Goal: Task Accomplishment & Management: Manage account settings

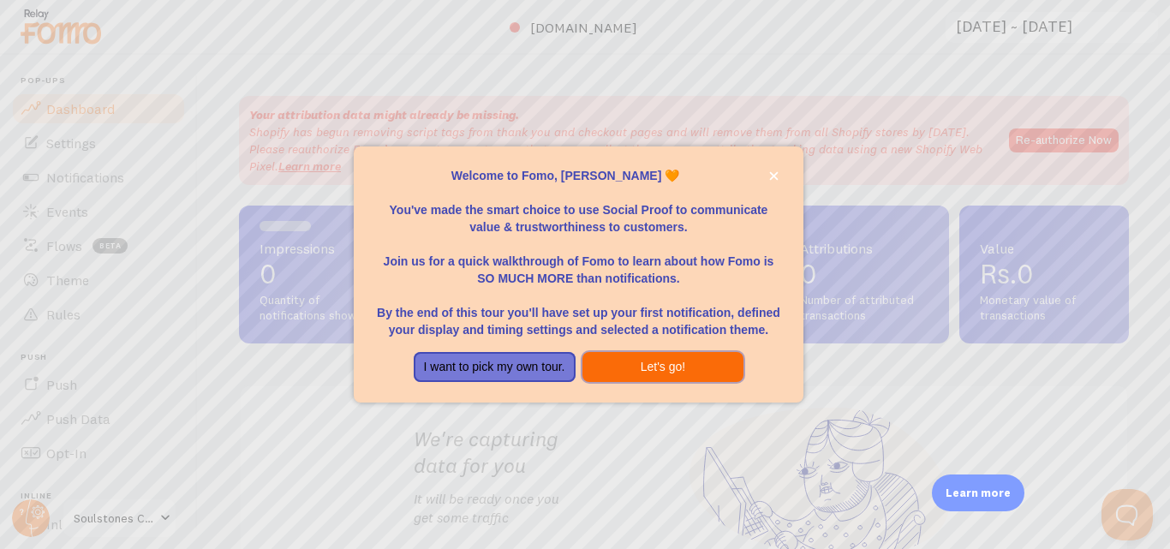
click at [632, 368] on button "Let's go!" at bounding box center [664, 367] width 162 height 31
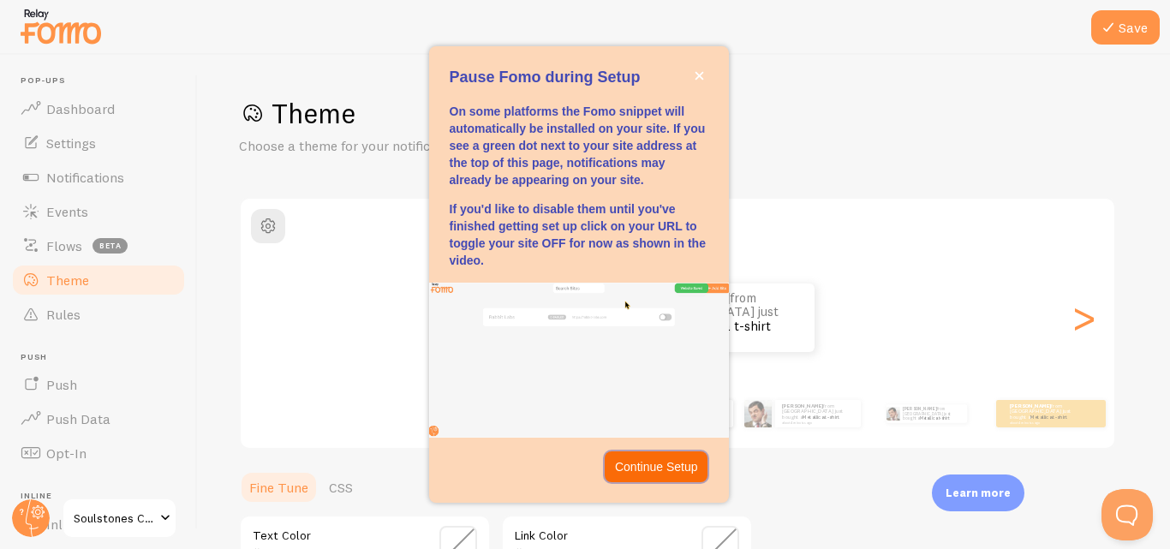
click at [667, 463] on p "Continue Setup" at bounding box center [656, 466] width 83 height 17
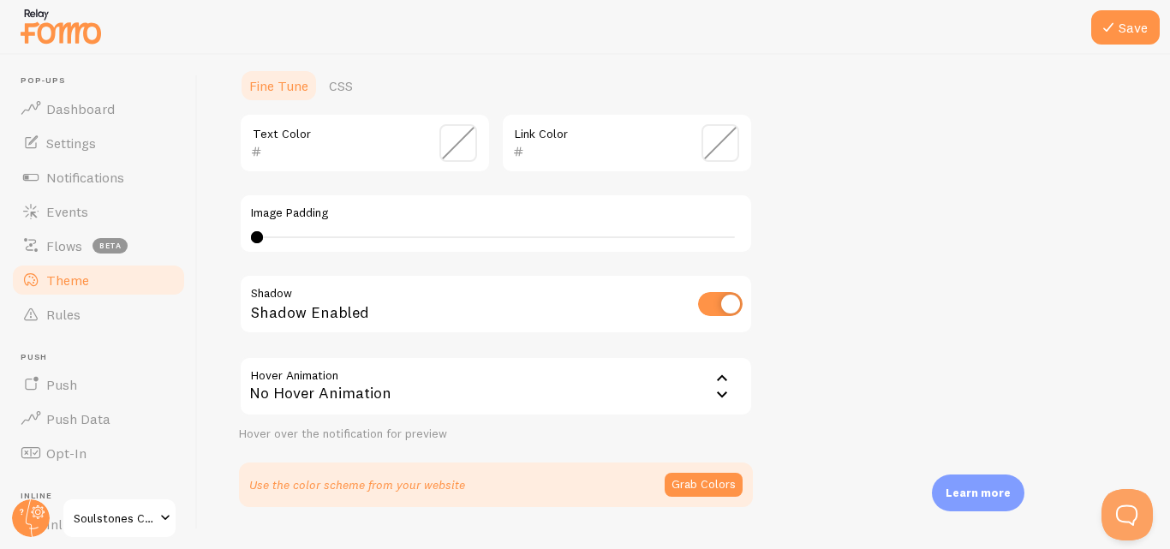
scroll to position [442, 0]
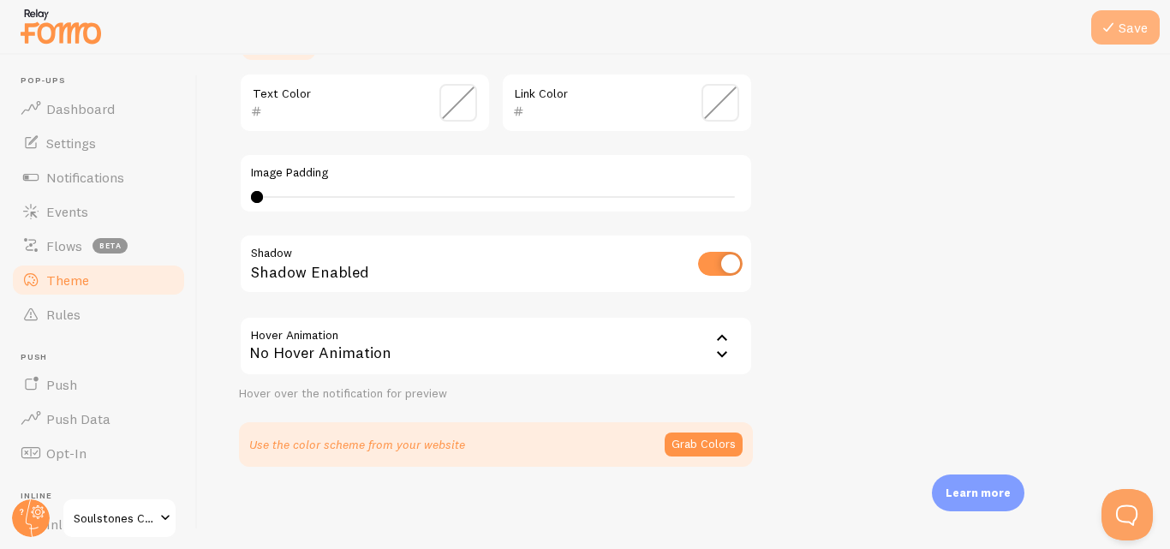
click at [1123, 27] on button "Save" at bounding box center [1125, 27] width 69 height 34
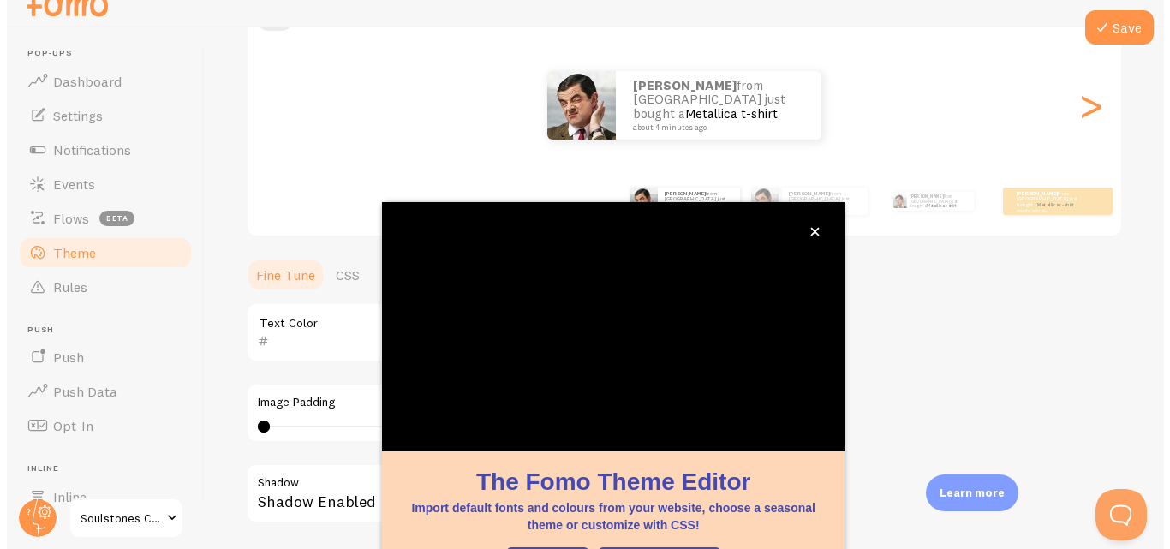
scroll to position [0, 0]
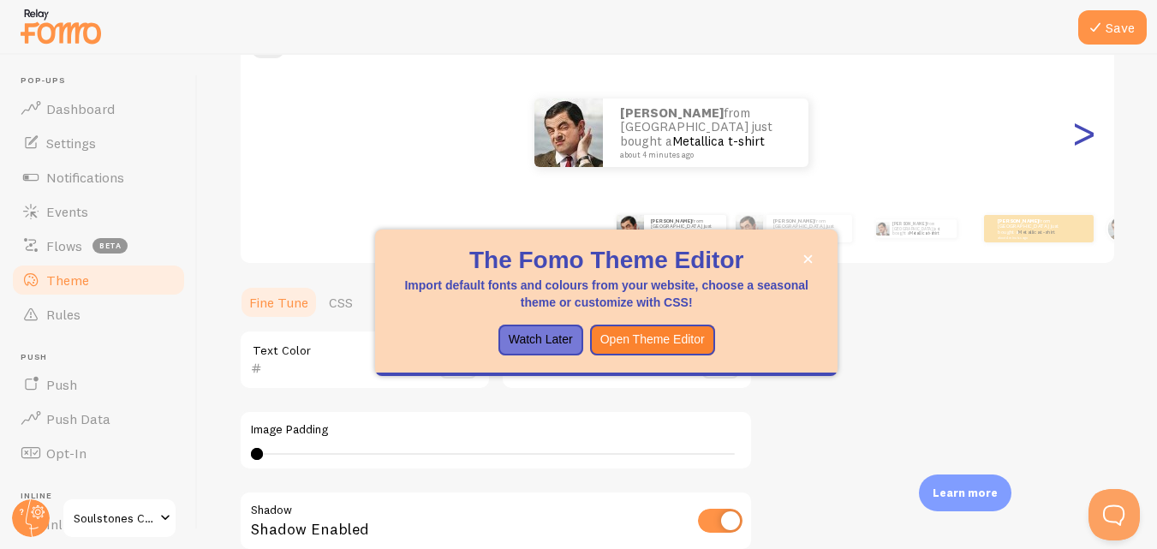
click at [1073, 132] on div ">" at bounding box center [1083, 132] width 21 height 123
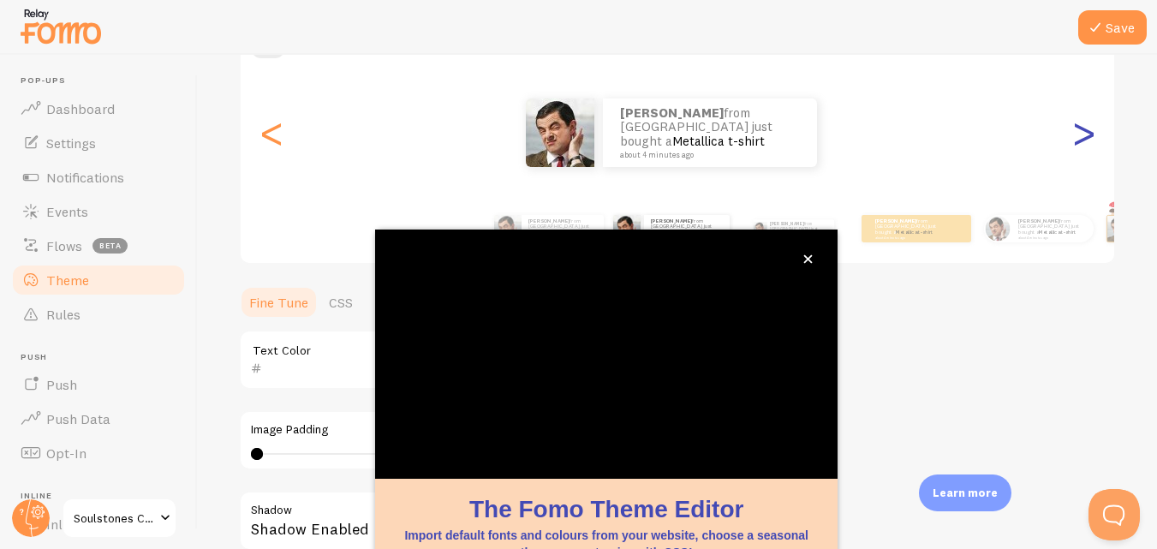
click at [1073, 132] on div ">" at bounding box center [1083, 132] width 21 height 123
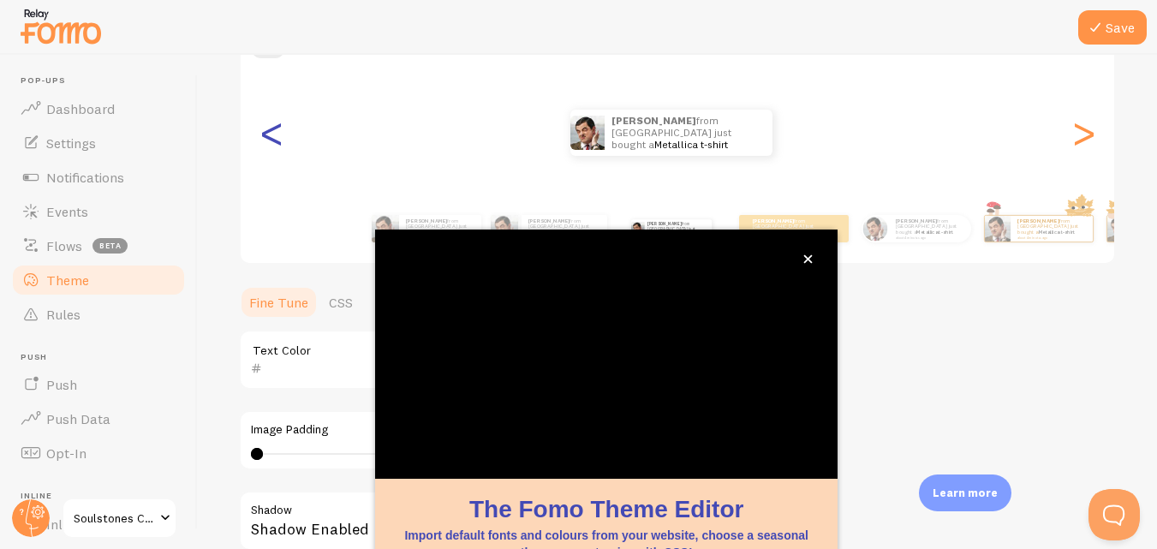
click at [272, 148] on div "<" at bounding box center [271, 132] width 21 height 123
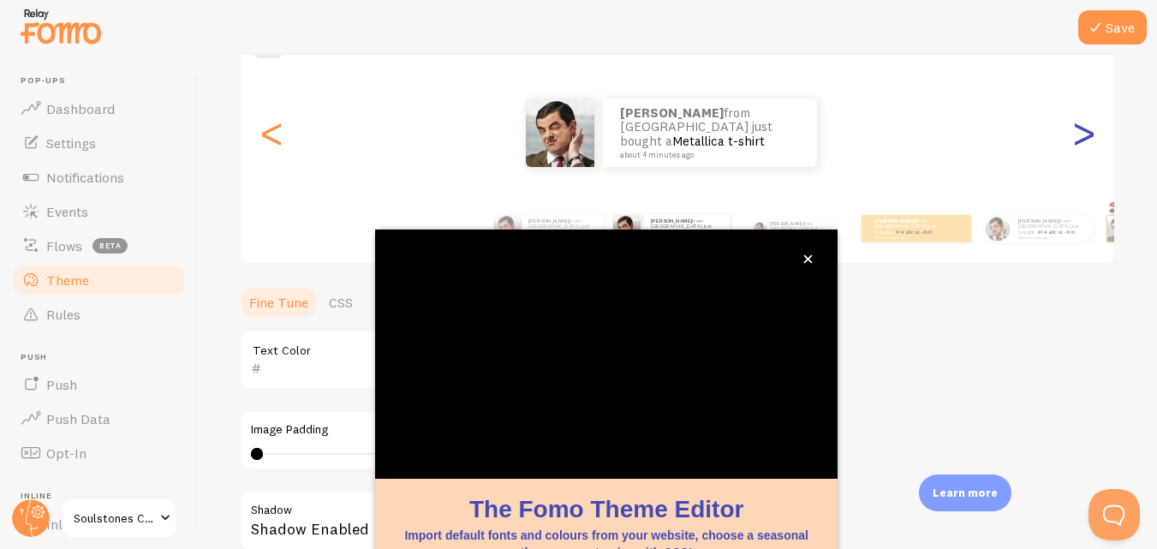
click at [1074, 133] on div ">" at bounding box center [1083, 132] width 21 height 123
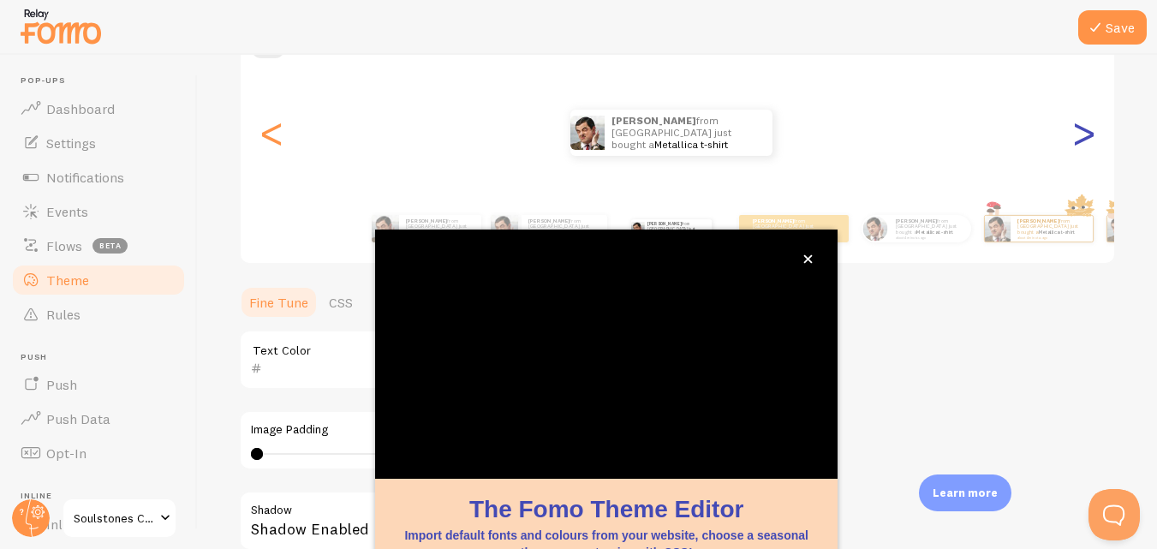
click at [1074, 134] on div ">" at bounding box center [1083, 132] width 21 height 123
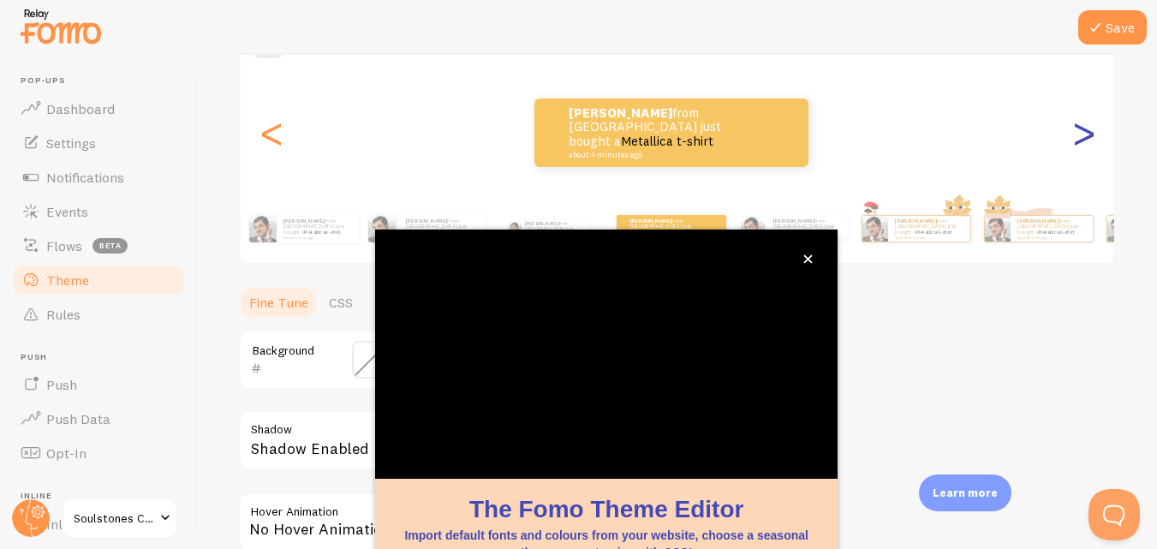
click at [1074, 134] on div ">" at bounding box center [1083, 132] width 21 height 123
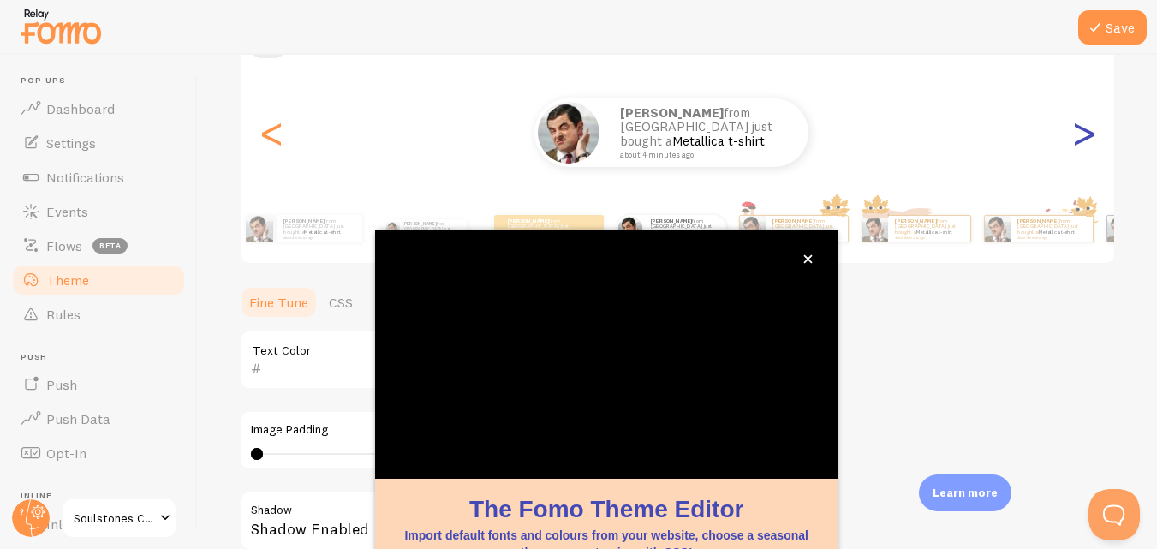
click at [1073, 128] on div ">" at bounding box center [1083, 132] width 21 height 123
type input "0"
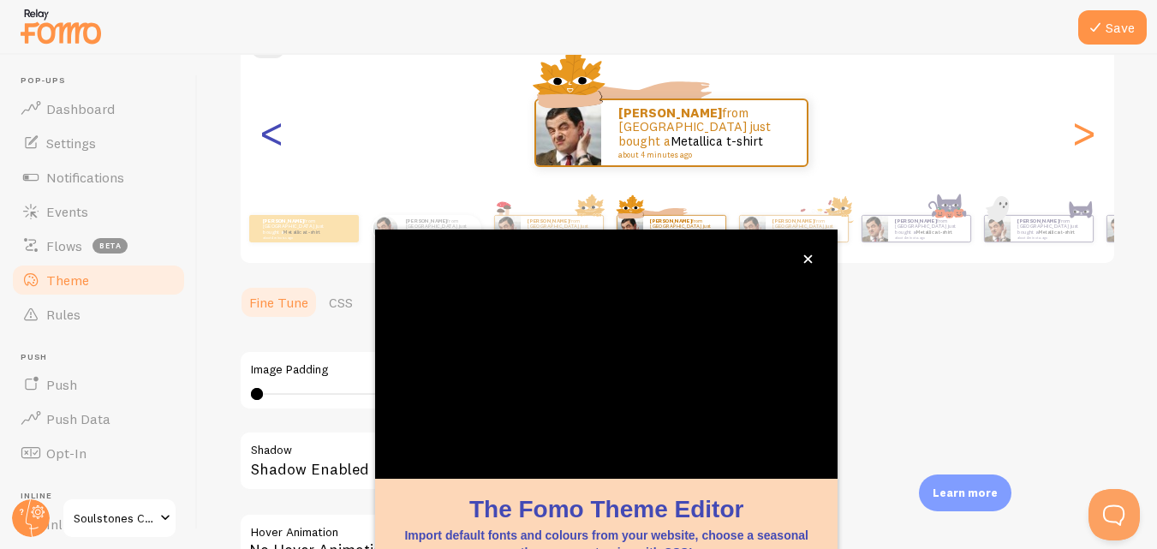
click at [274, 146] on div "<" at bounding box center [271, 132] width 21 height 123
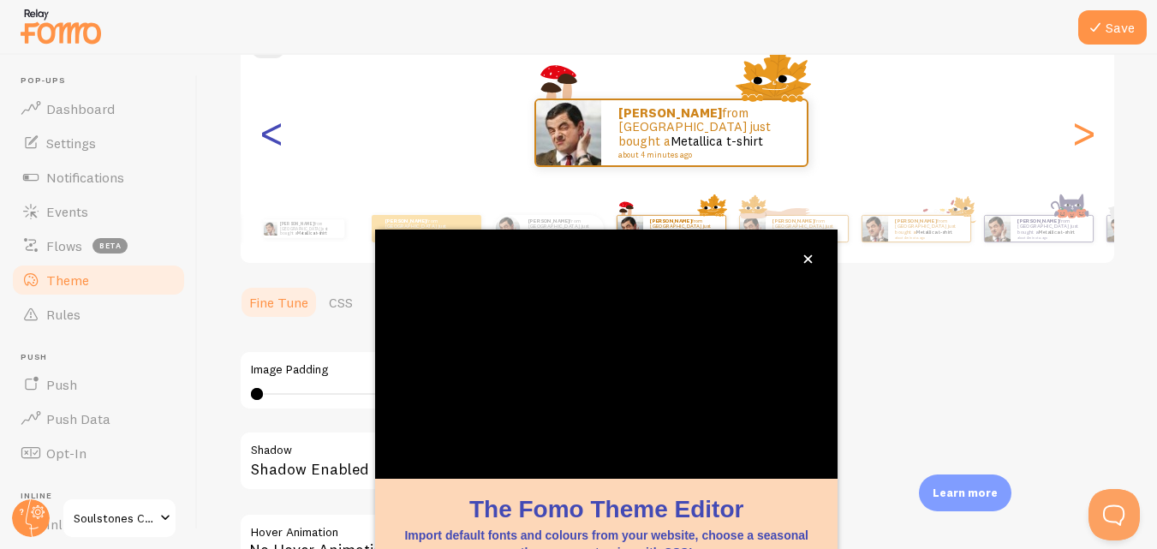
click at [274, 146] on div "<" at bounding box center [271, 132] width 21 height 123
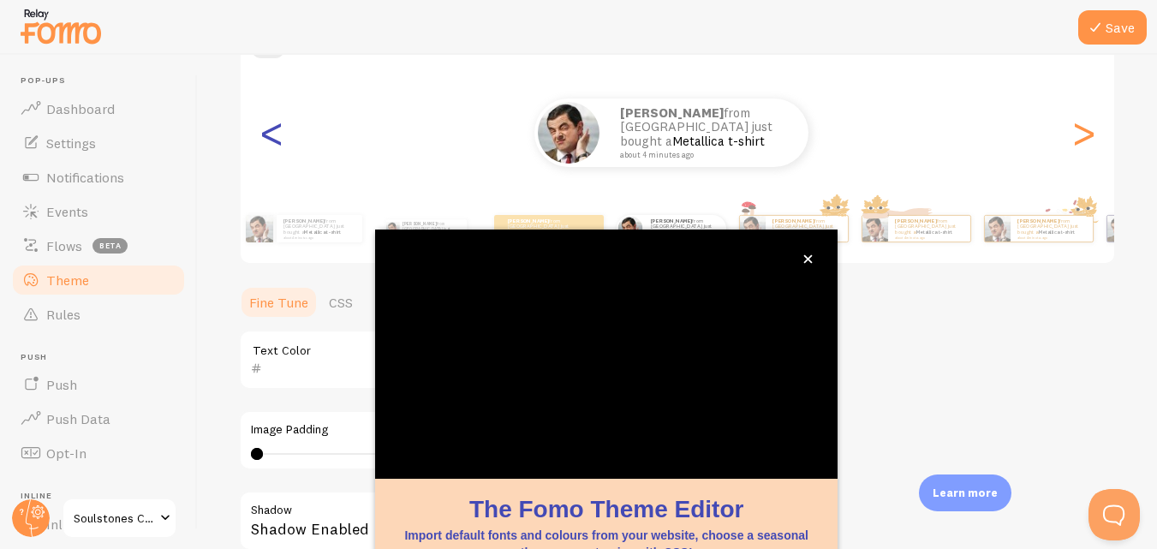
click at [274, 146] on div "<" at bounding box center [271, 132] width 21 height 123
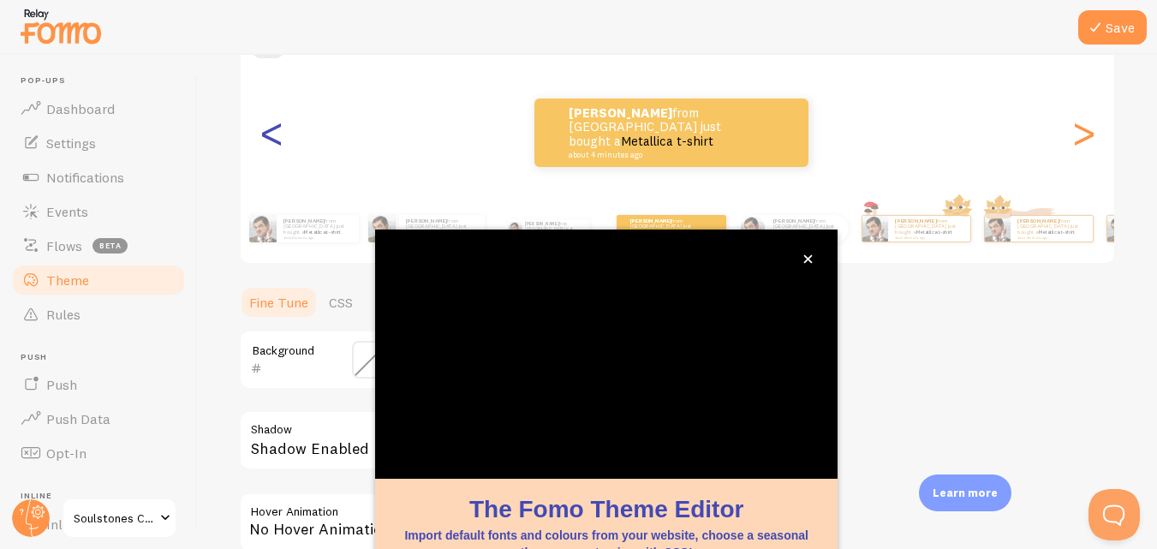
click at [274, 146] on div "<" at bounding box center [271, 132] width 21 height 123
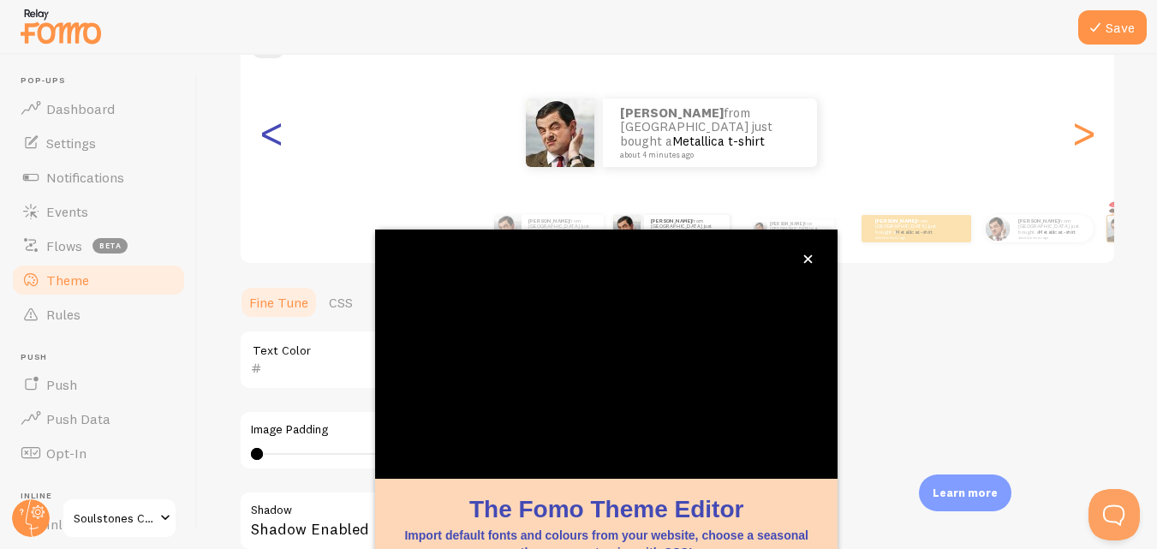
click at [271, 139] on div "<" at bounding box center [271, 132] width 21 height 123
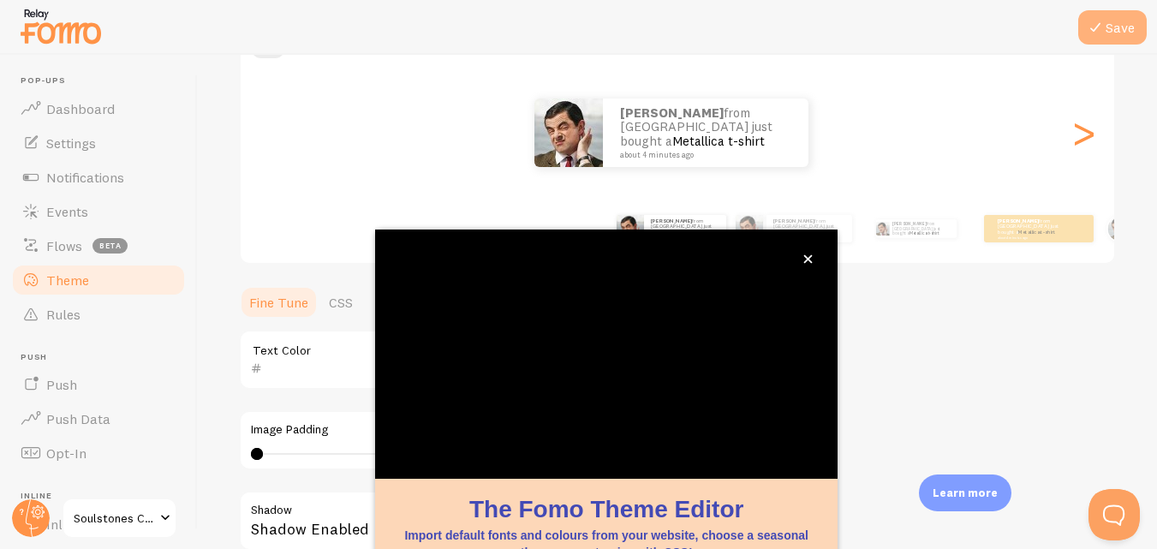
click at [1121, 27] on button "Save" at bounding box center [1113, 27] width 69 height 34
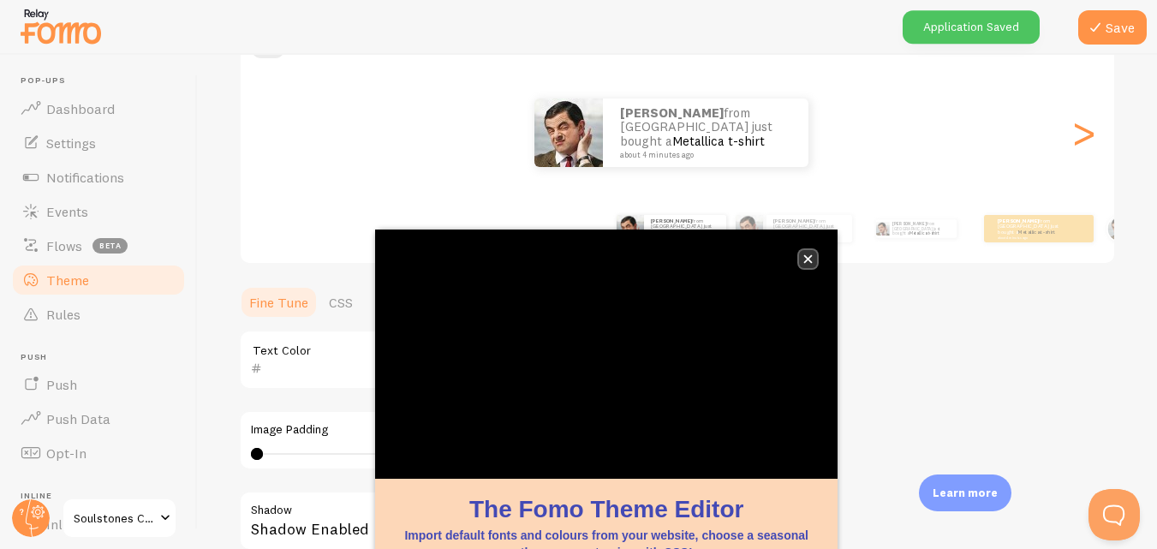
click at [803, 254] on button "close," at bounding box center [808, 259] width 18 height 18
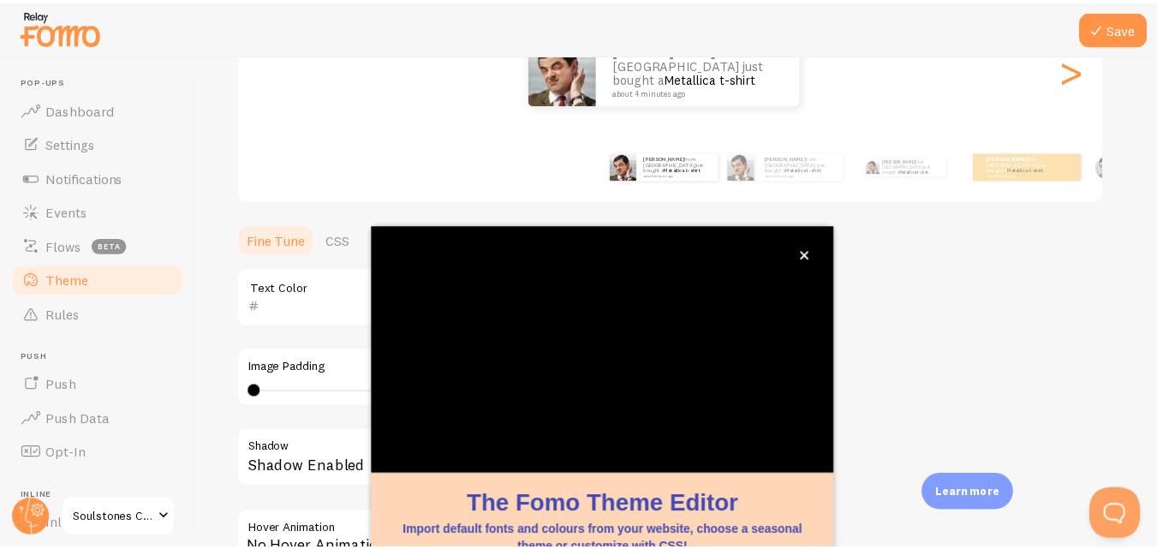
scroll to position [185, 0]
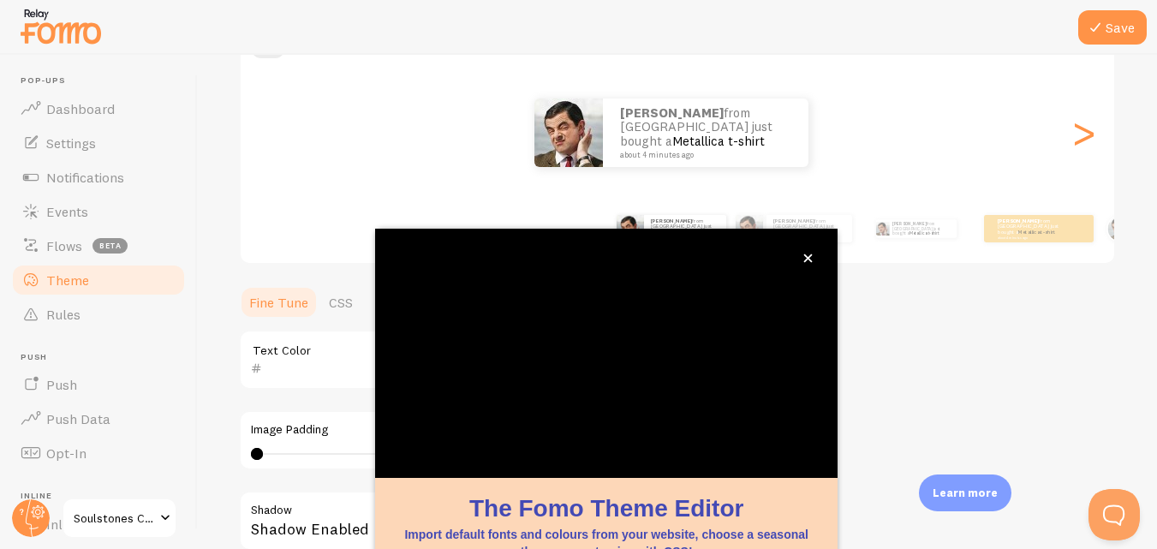
click at [217, 331] on div "Save Theme Choose a theme for your notifications Classic [PERSON_NAME] from [GE…" at bounding box center [678, 302] width 960 height 494
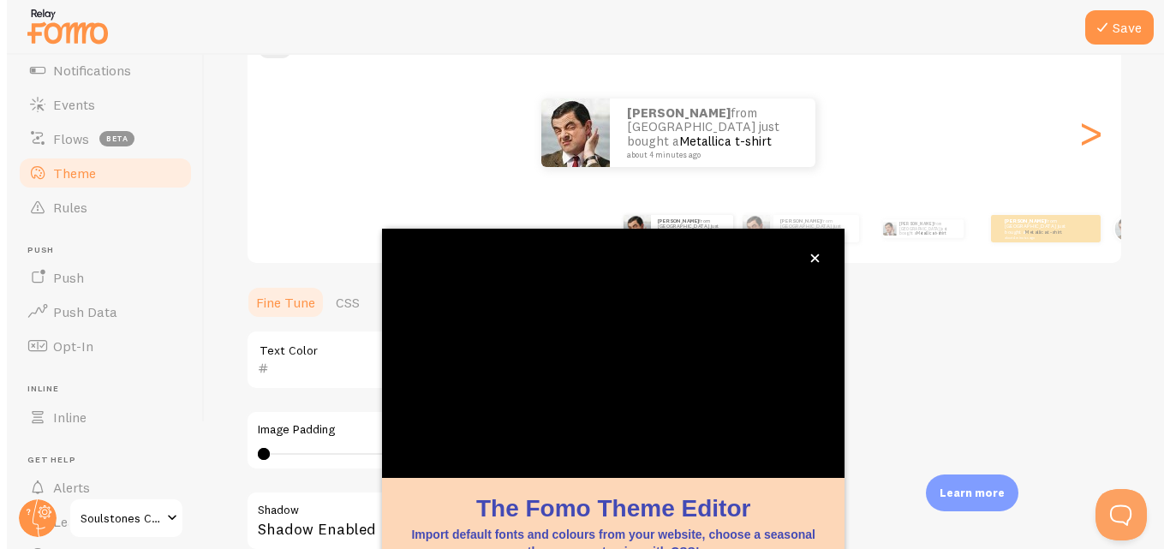
scroll to position [21, 0]
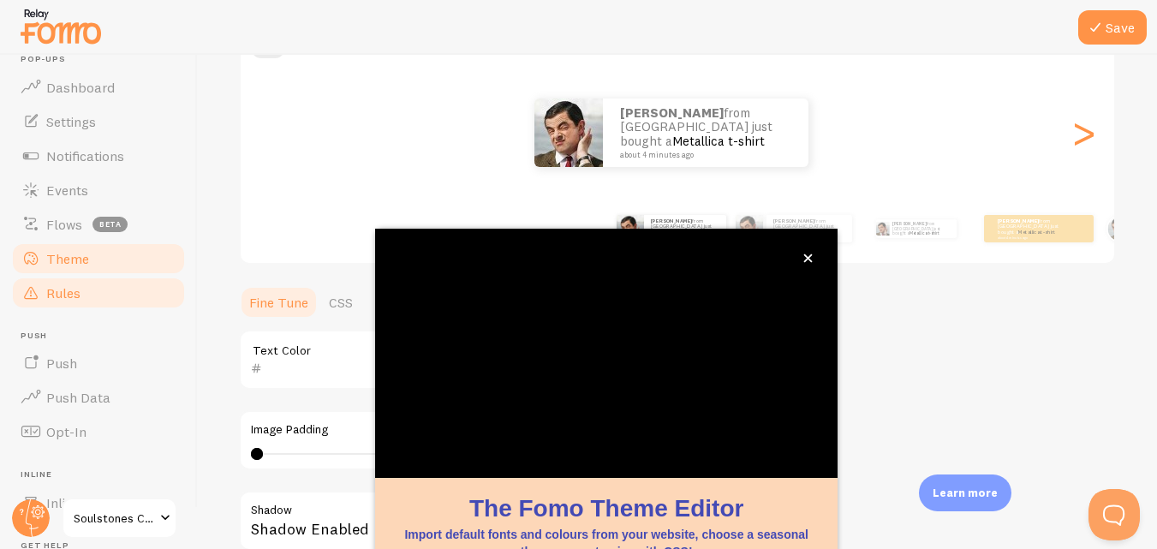
click at [75, 290] on span "Rules" at bounding box center [63, 292] width 34 height 17
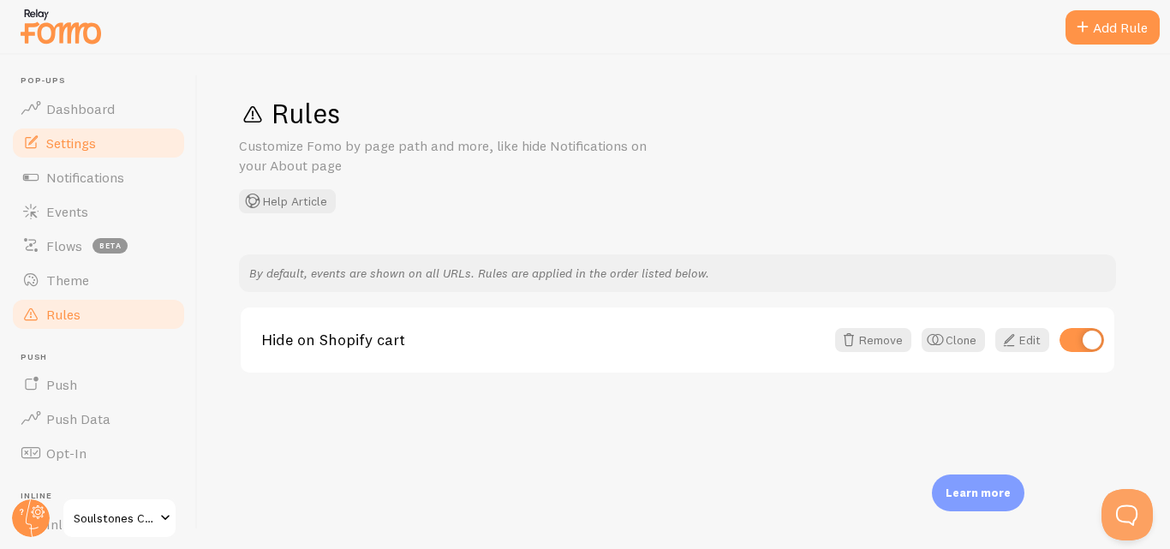
click at [75, 137] on span "Settings" at bounding box center [71, 143] width 50 height 17
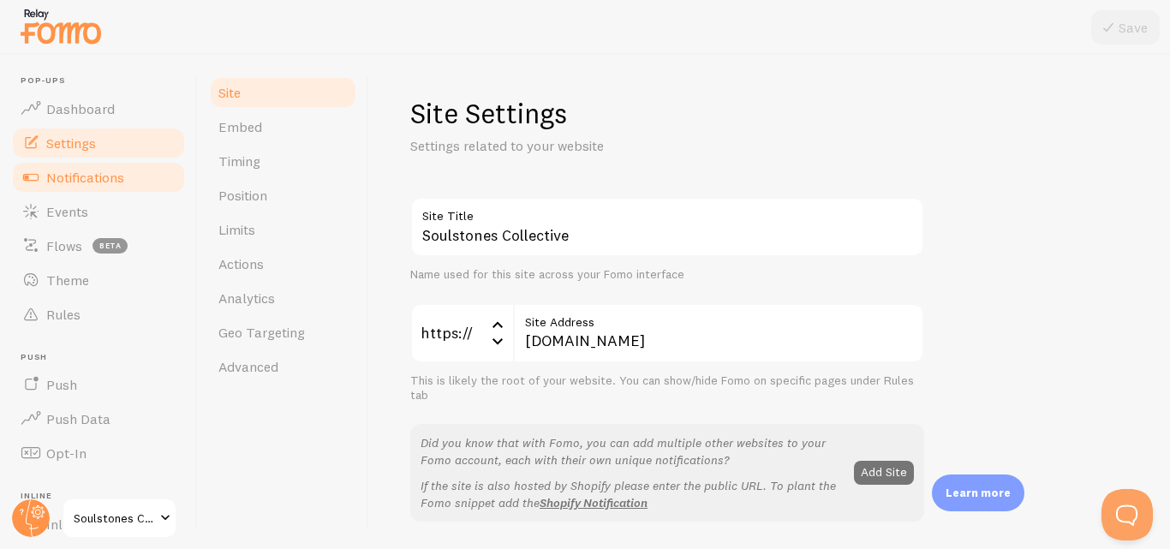
click at [74, 178] on span "Notifications" at bounding box center [85, 177] width 78 height 17
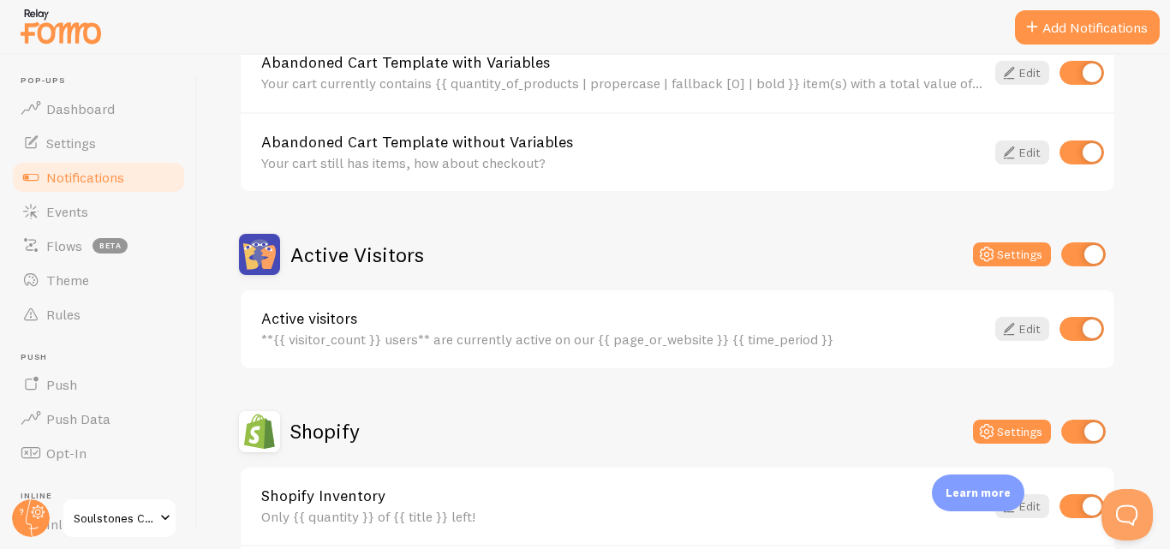
scroll to position [343, 0]
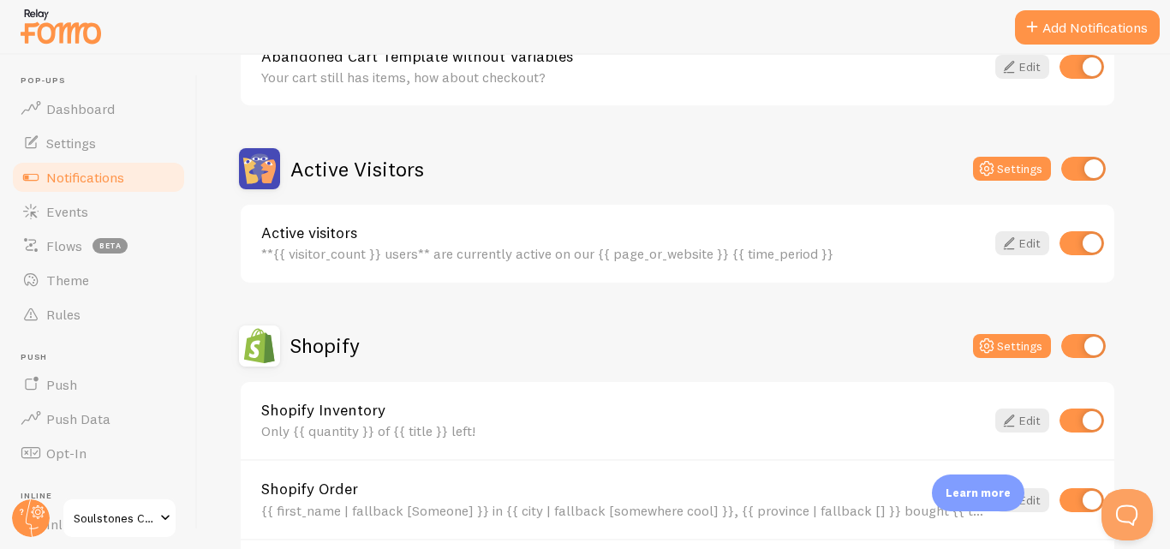
click at [1101, 166] on input "checkbox" at bounding box center [1083, 169] width 45 height 24
checkbox input "false"
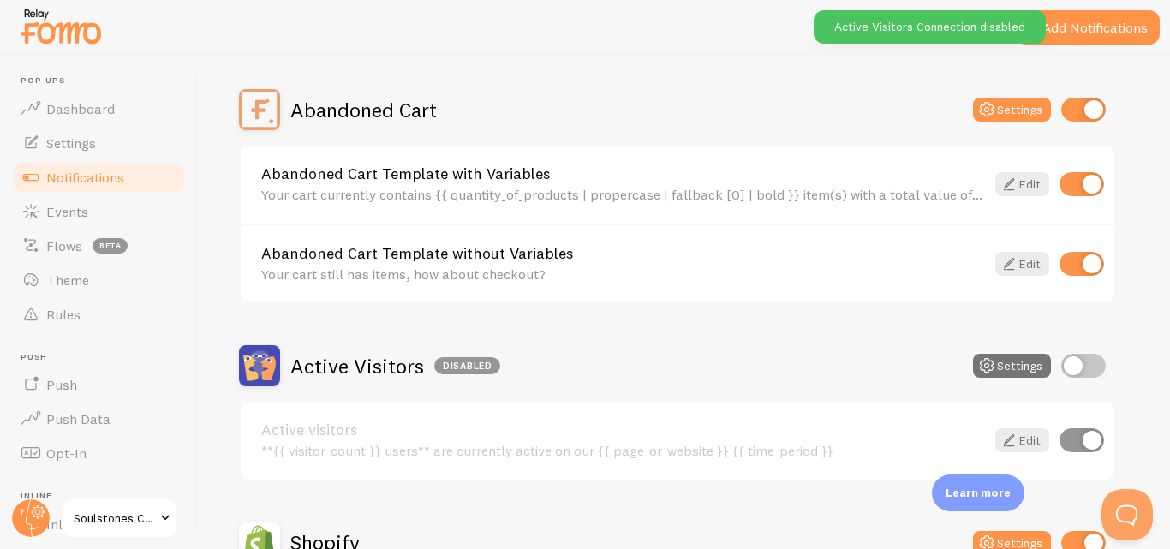
scroll to position [86, 0]
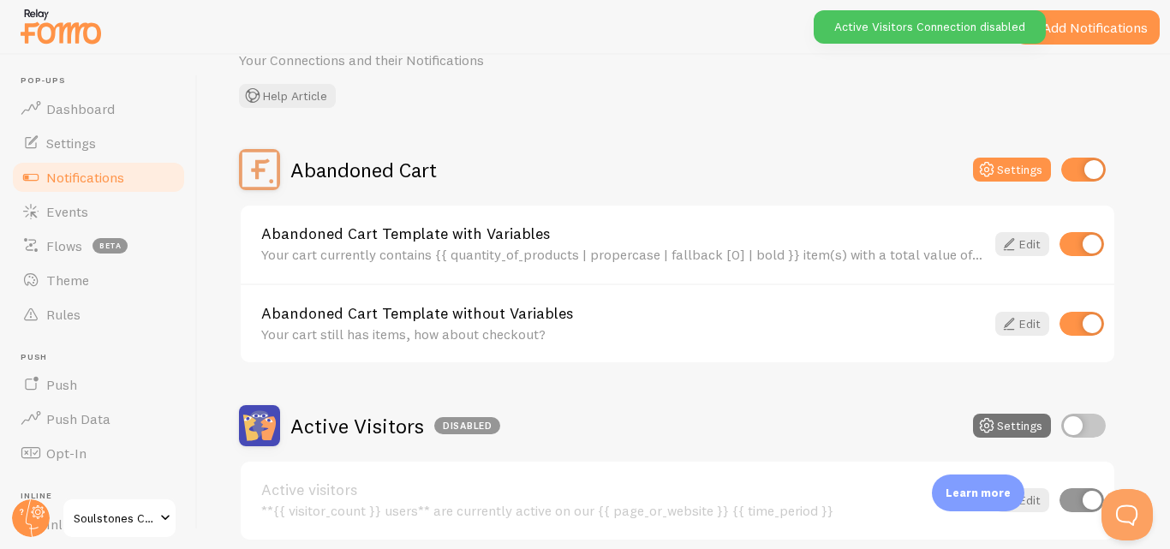
click at [1079, 168] on input "checkbox" at bounding box center [1083, 170] width 45 height 24
checkbox input "false"
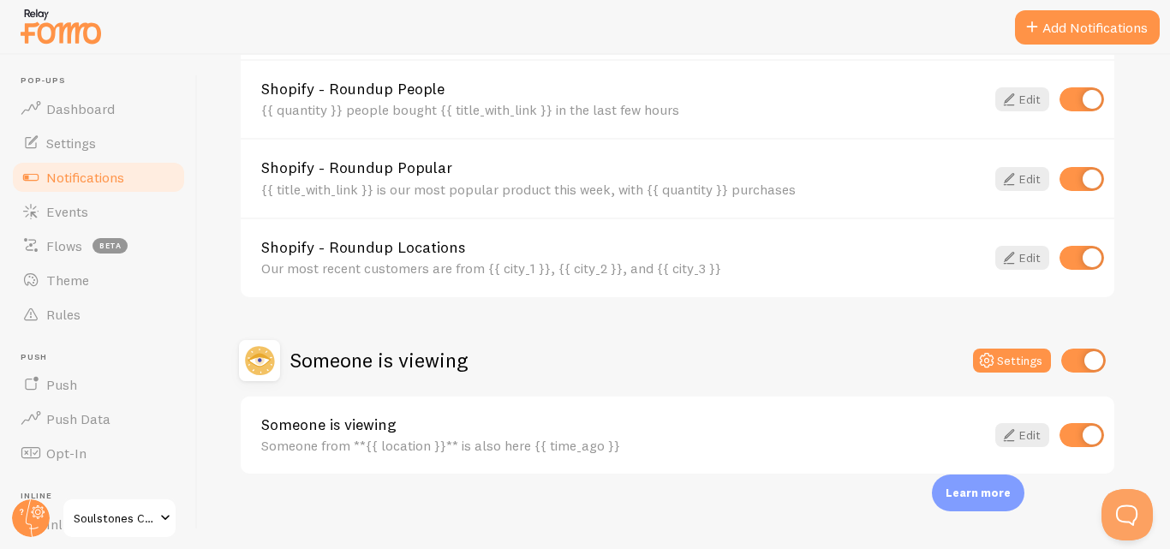
scroll to position [831, 0]
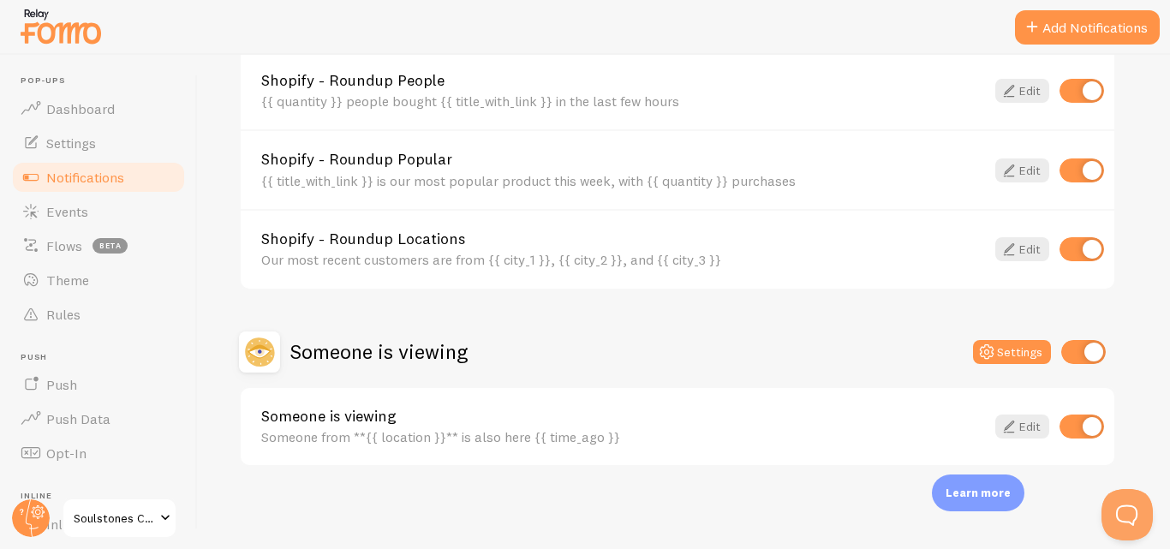
click at [1085, 350] on input "checkbox" at bounding box center [1083, 352] width 45 height 24
checkbox input "false"
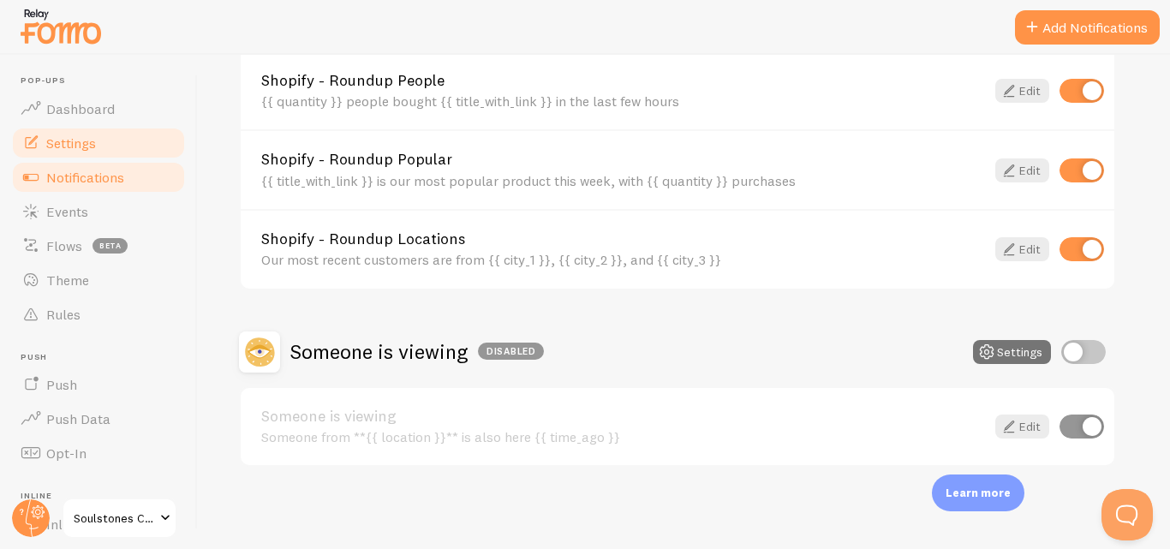
click at [69, 147] on span "Settings" at bounding box center [71, 143] width 50 height 17
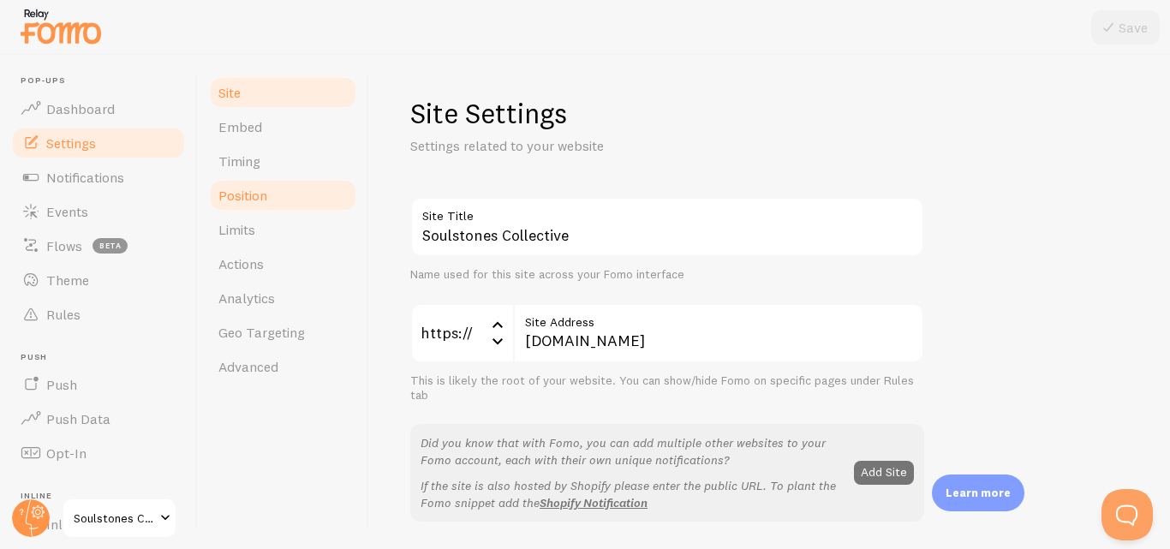
click at [246, 199] on span "Position" at bounding box center [242, 195] width 49 height 17
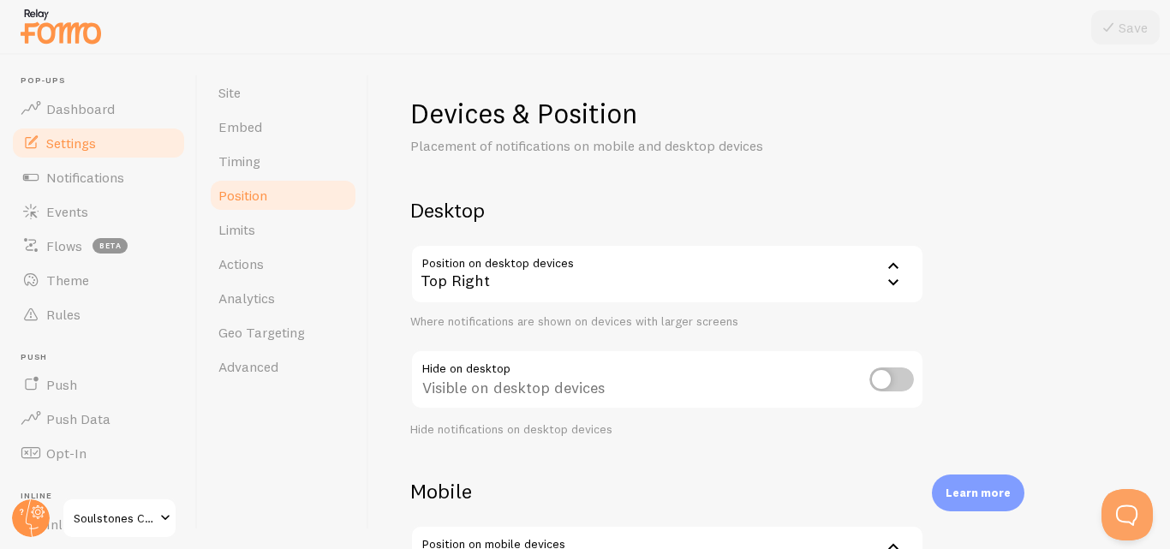
click at [581, 270] on div "Top Right" at bounding box center [667, 274] width 514 height 60
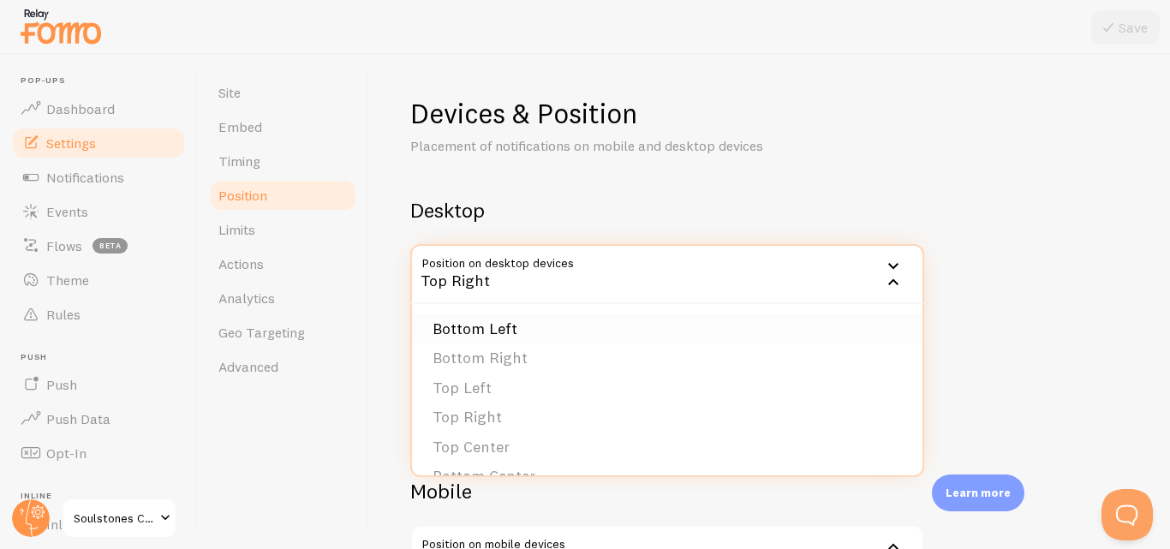
click at [505, 336] on li "Bottom Left" at bounding box center [667, 329] width 511 height 30
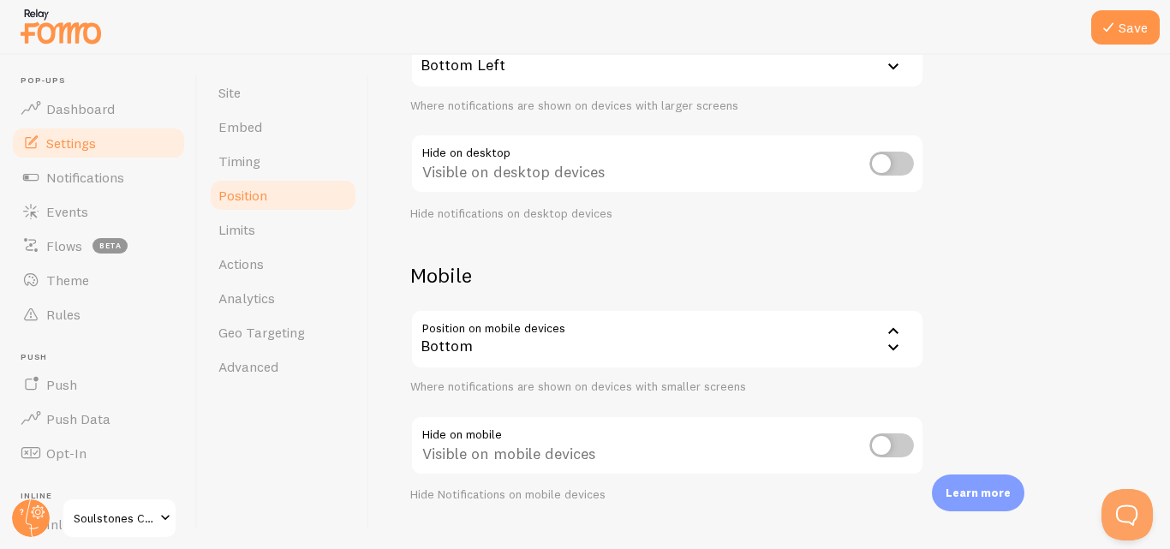
scroll to position [252, 0]
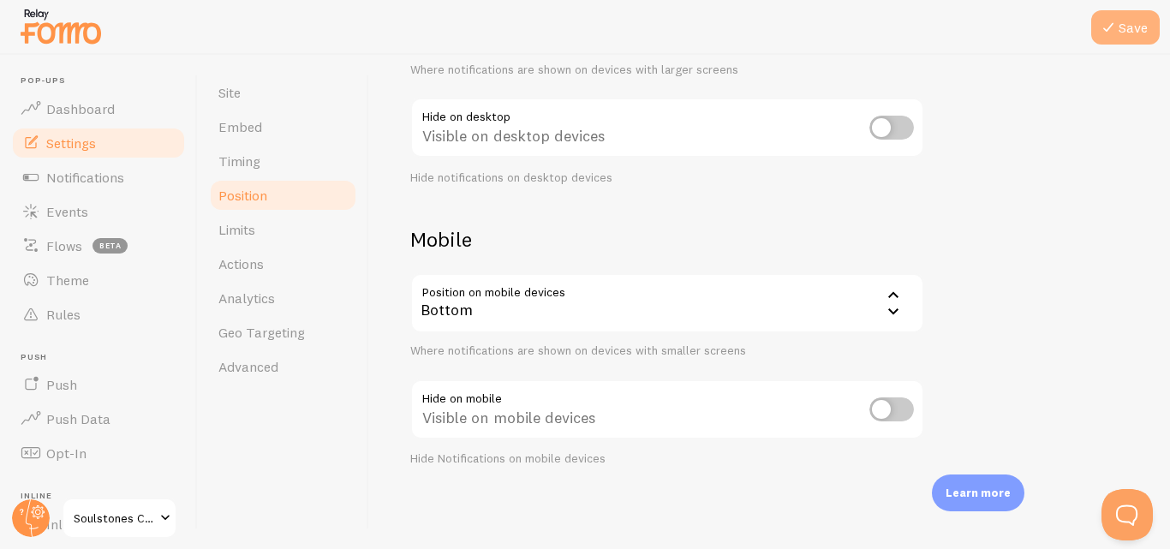
click at [1112, 23] on icon at bounding box center [1108, 27] width 21 height 21
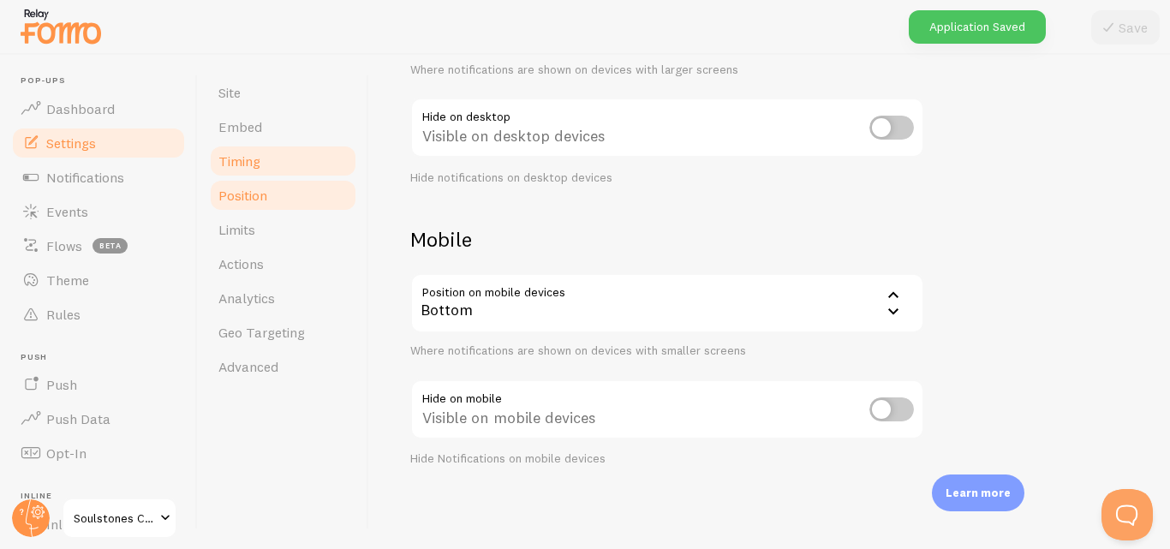
click at [249, 170] on link "Timing" at bounding box center [283, 161] width 150 height 34
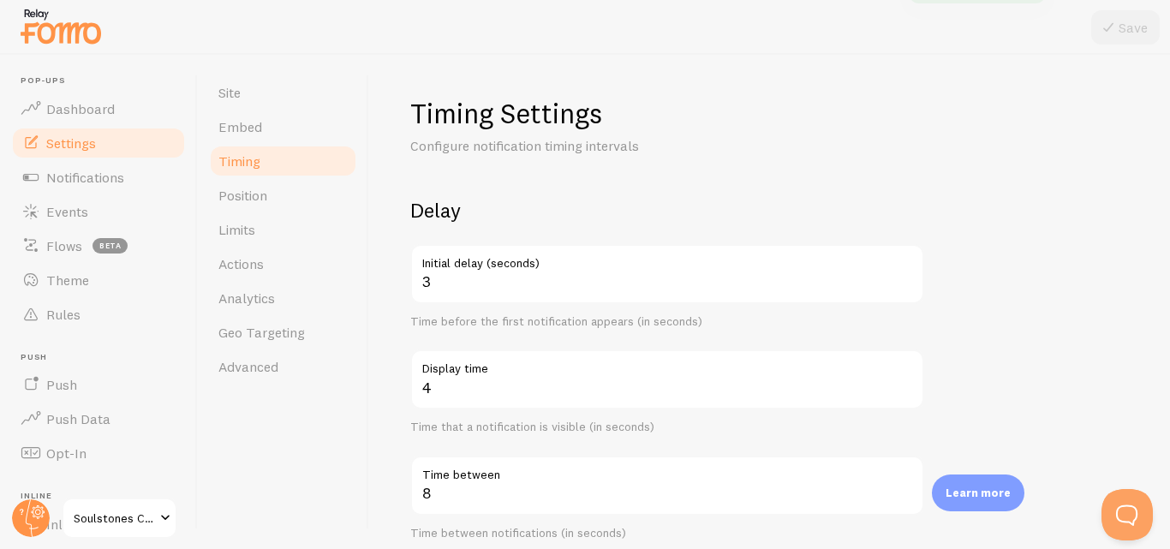
click at [905, 272] on label "Initial delay (seconds)" at bounding box center [667, 258] width 514 height 29
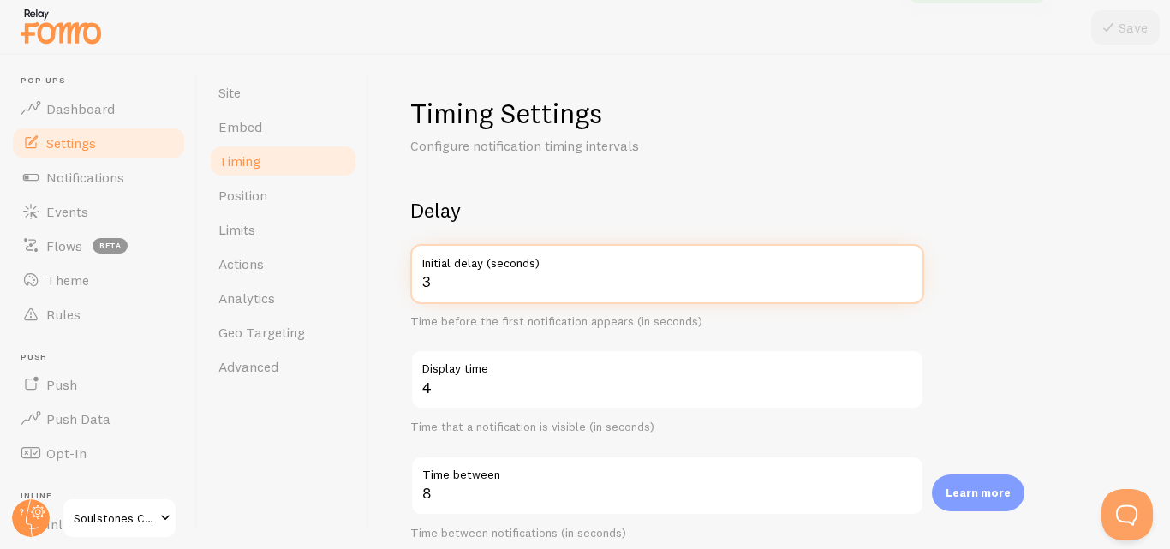
click at [905, 272] on input "3" at bounding box center [667, 274] width 514 height 60
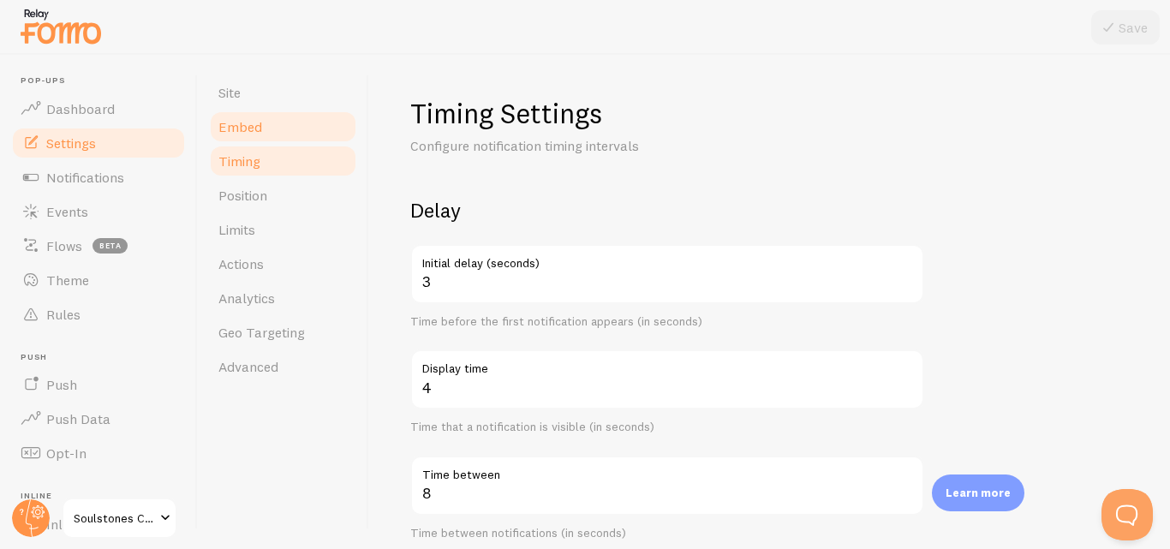
click at [244, 135] on span "Embed" at bounding box center [240, 126] width 44 height 17
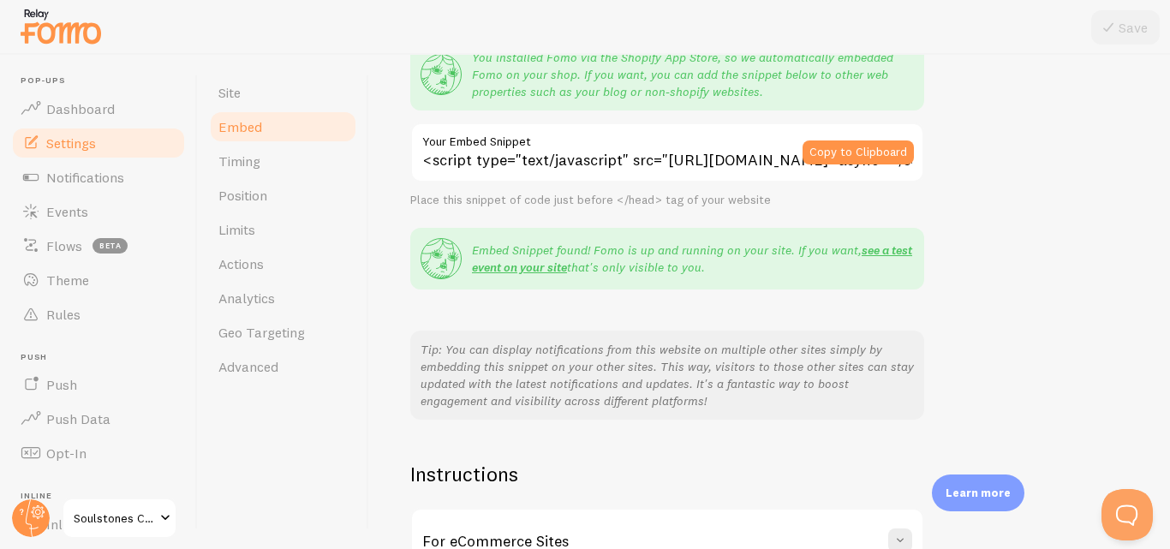
scroll to position [171, 0]
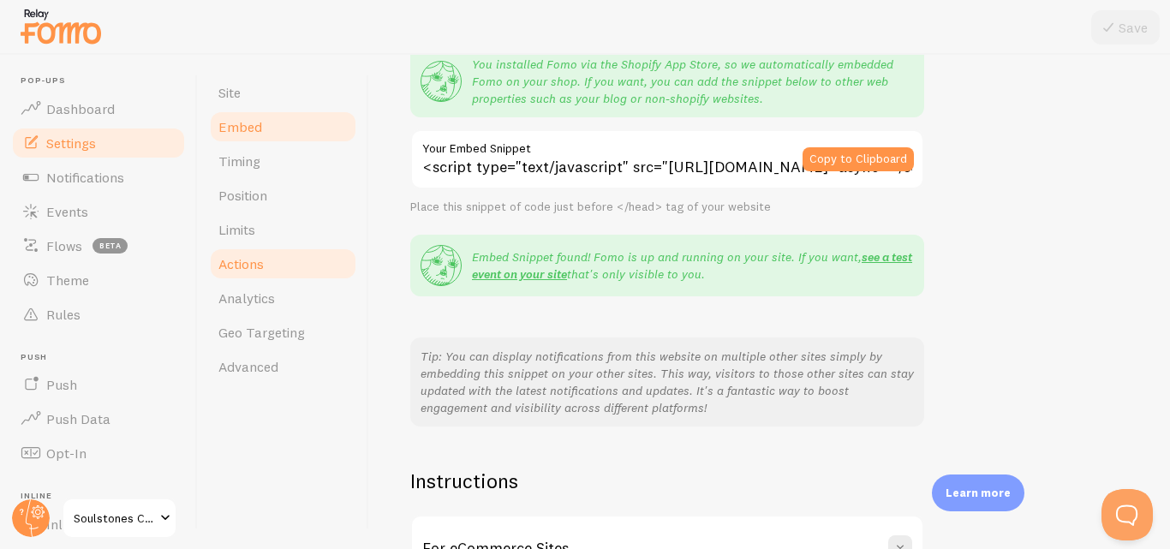
click at [269, 260] on link "Actions" at bounding box center [283, 264] width 150 height 34
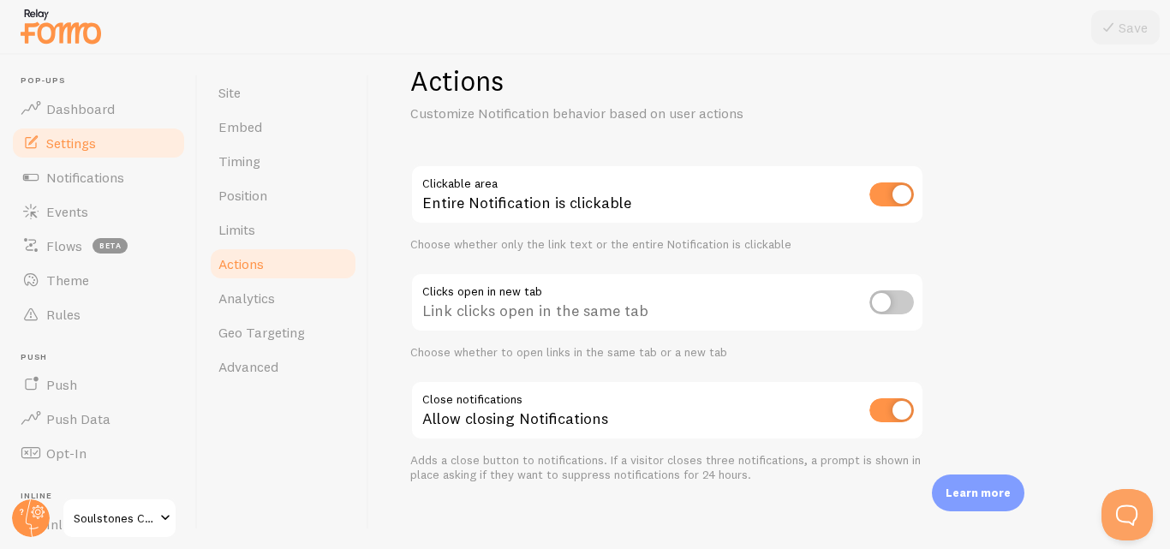
scroll to position [49, 0]
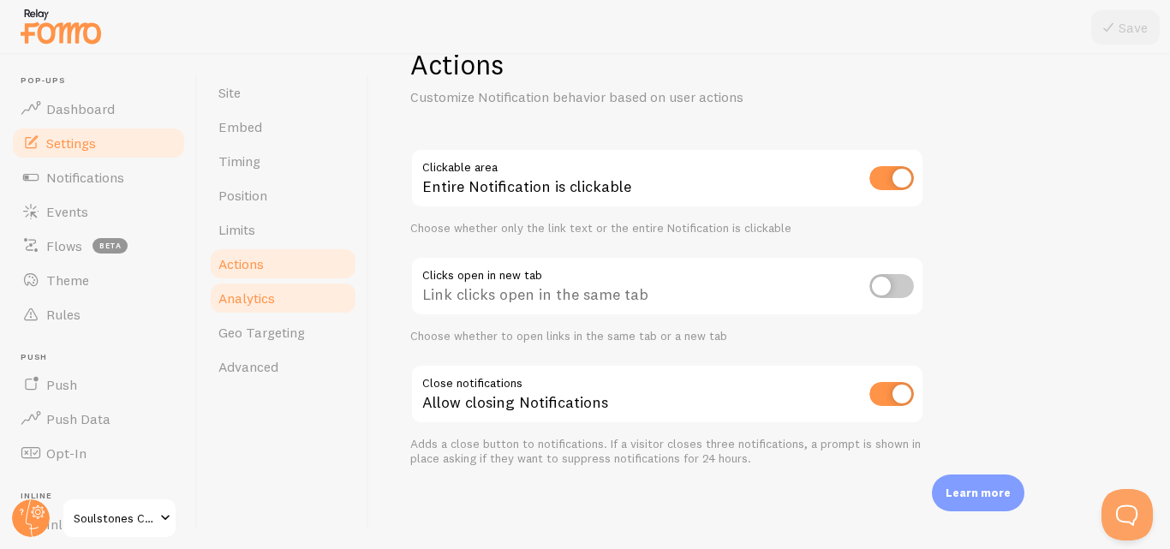
click at [285, 308] on link "Analytics" at bounding box center [283, 298] width 150 height 34
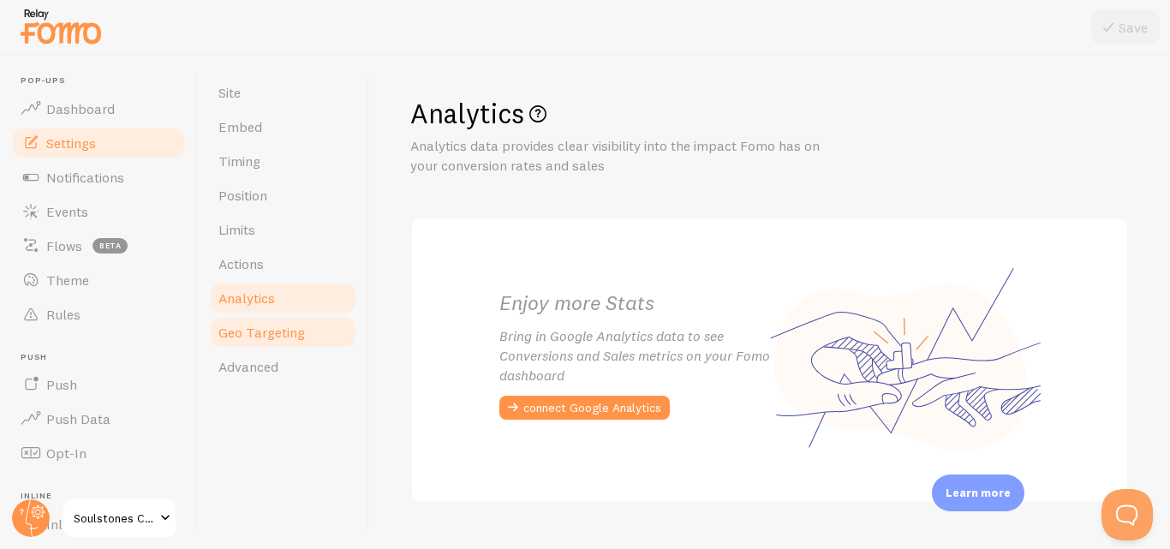
click at [291, 330] on span "Geo Targeting" at bounding box center [261, 332] width 87 height 17
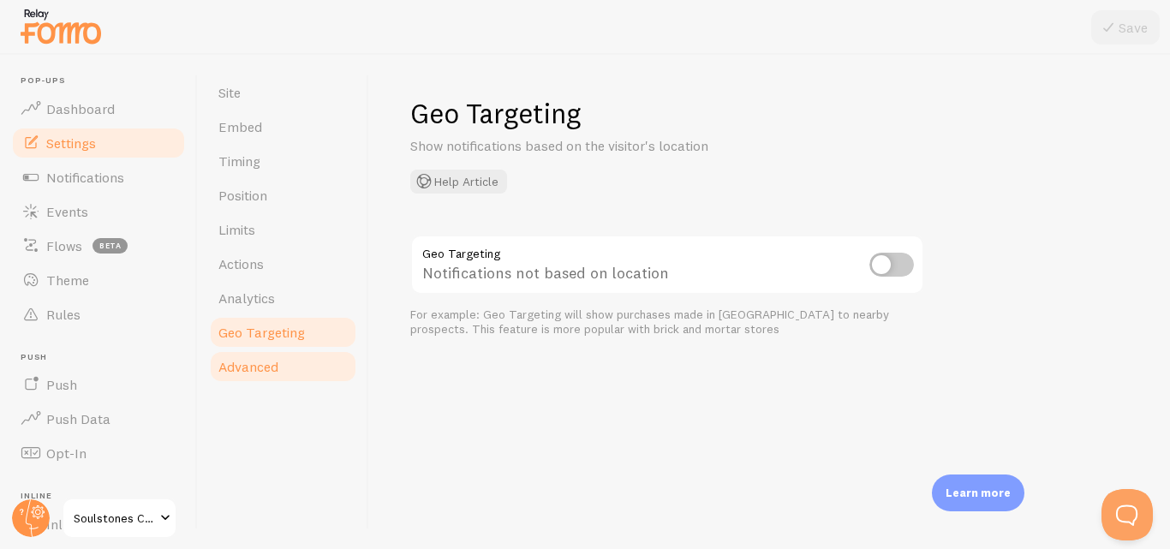
click at [268, 380] on link "Advanced" at bounding box center [283, 367] width 150 height 34
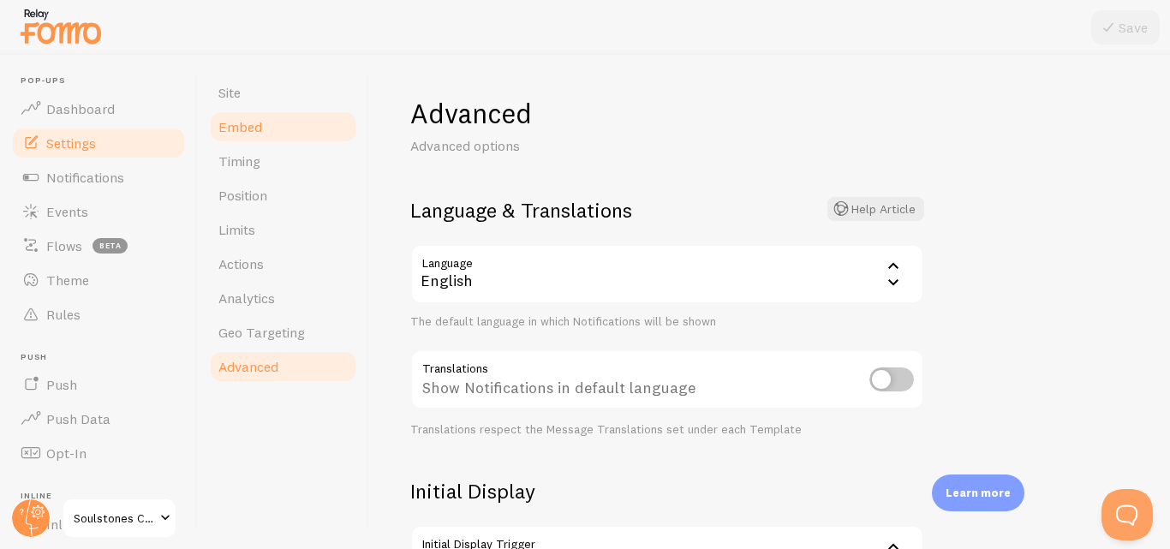
click at [242, 110] on link "Embed" at bounding box center [283, 127] width 150 height 34
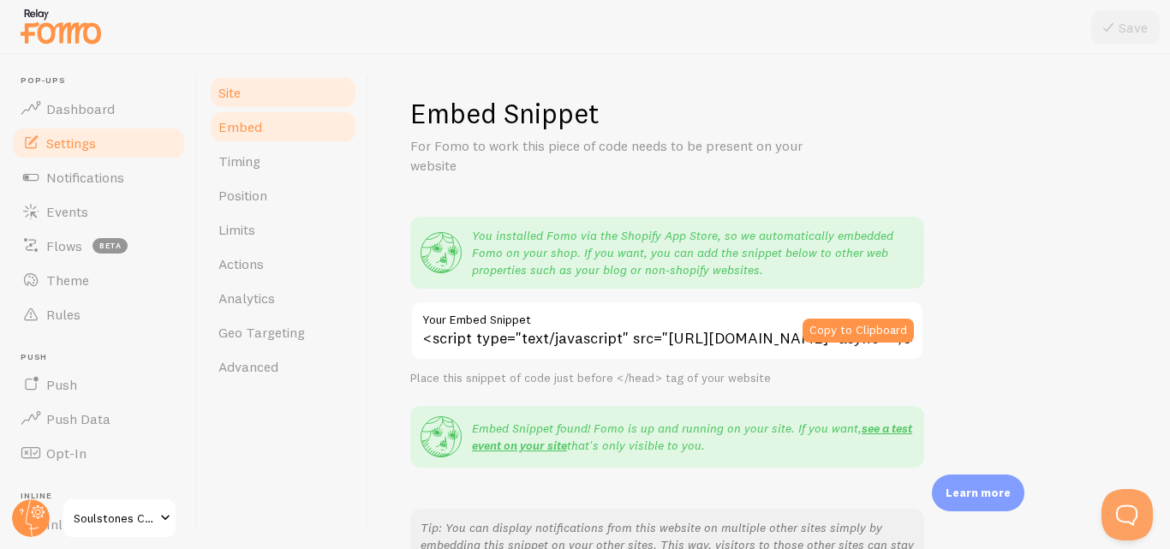
click at [236, 99] on span "Site" at bounding box center [229, 92] width 22 height 17
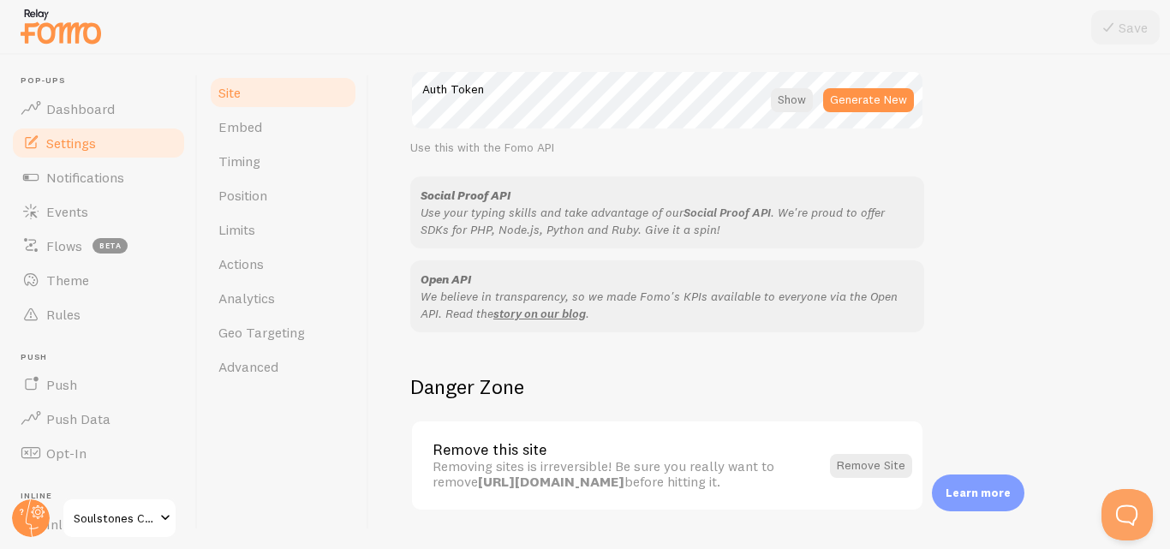
scroll to position [1068, 0]
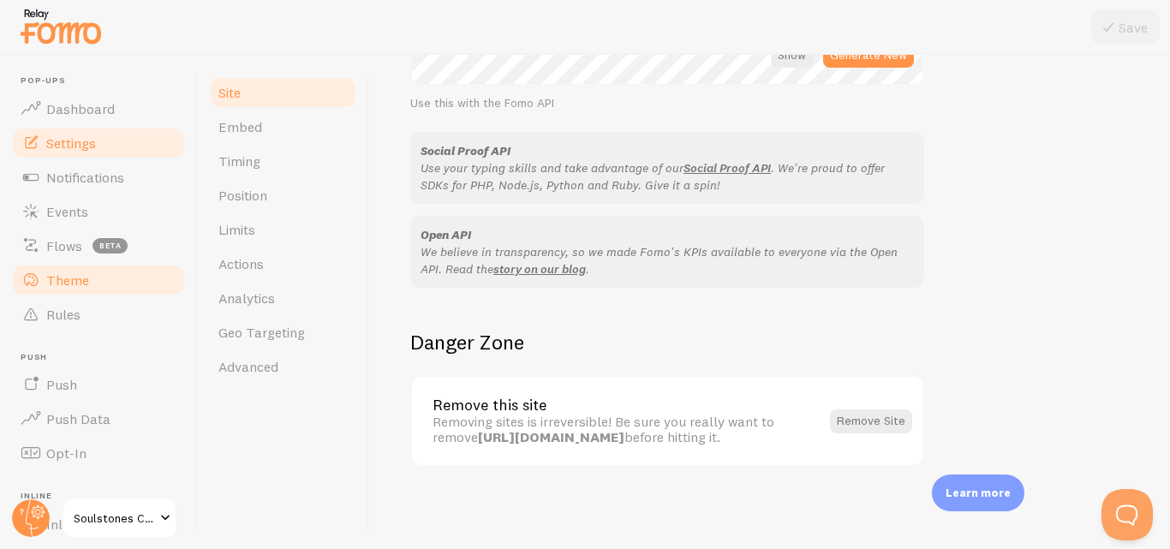
click at [73, 273] on span "Theme" at bounding box center [67, 280] width 43 height 17
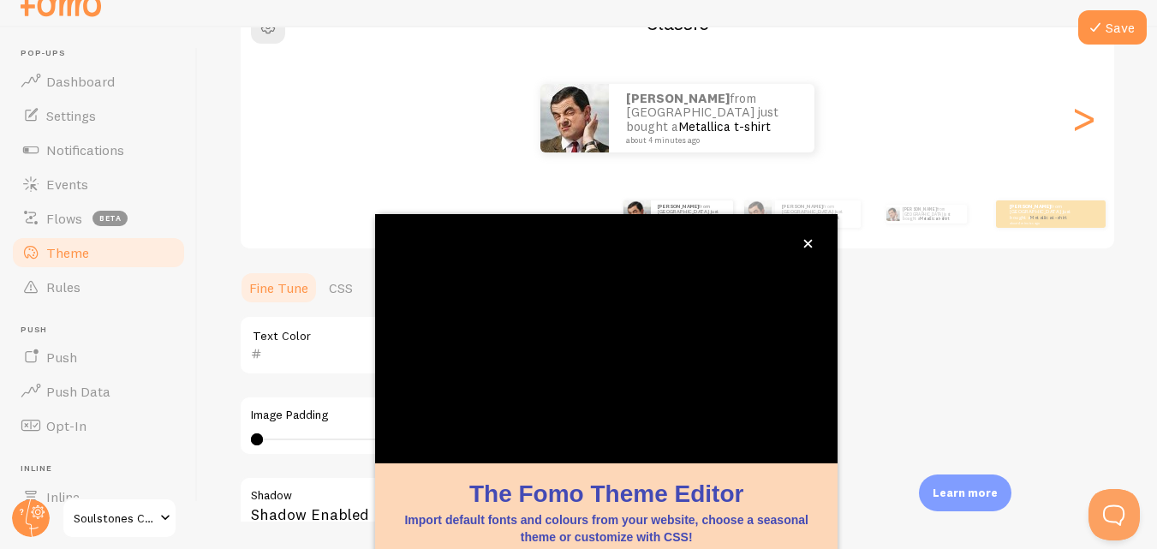
scroll to position [185, 0]
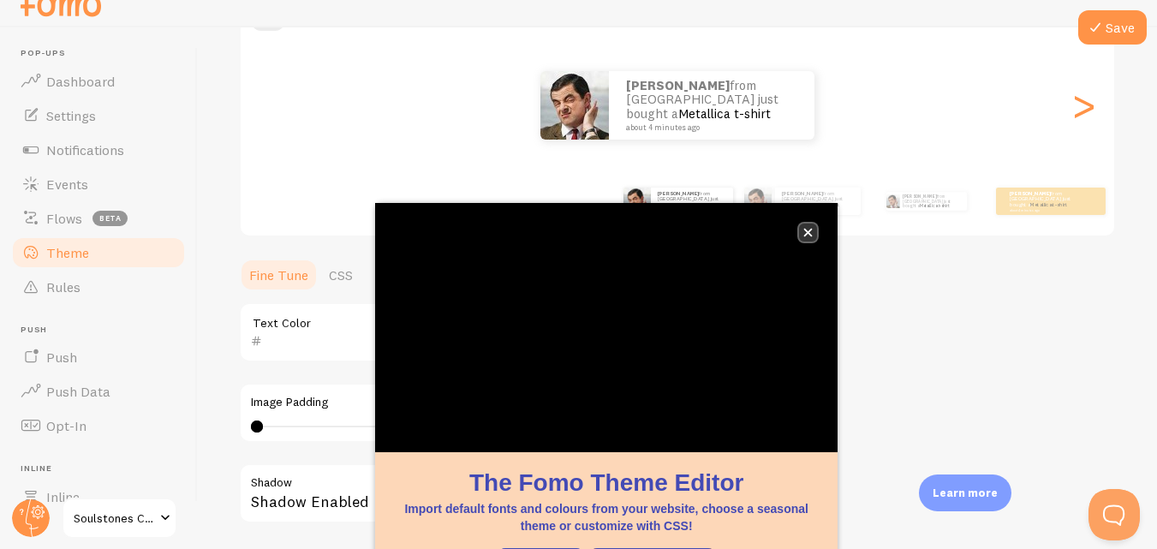
click at [813, 230] on icon "close," at bounding box center [808, 232] width 9 height 9
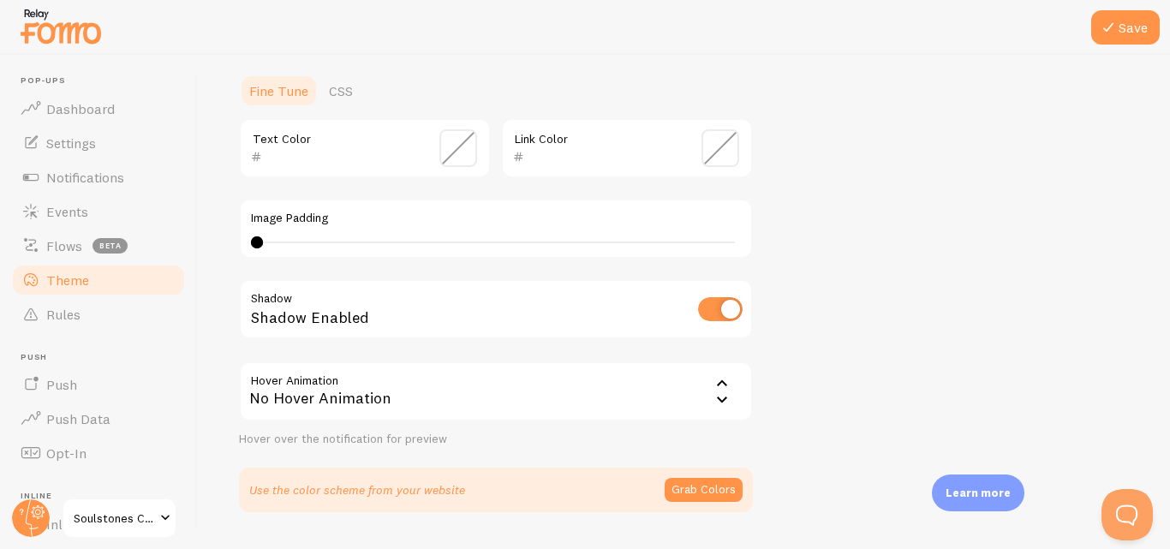
scroll to position [442, 0]
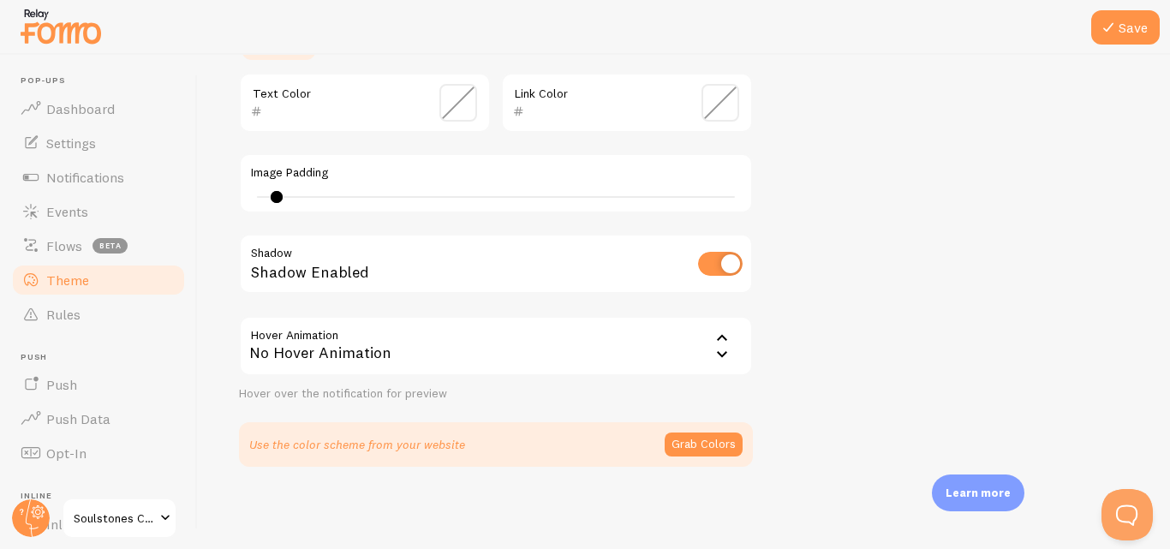
drag, startPoint x: 259, startPoint y: 197, endPoint x: 277, endPoint y: 199, distance: 18.1
click at [277, 199] on div at bounding box center [277, 197] width 12 height 12
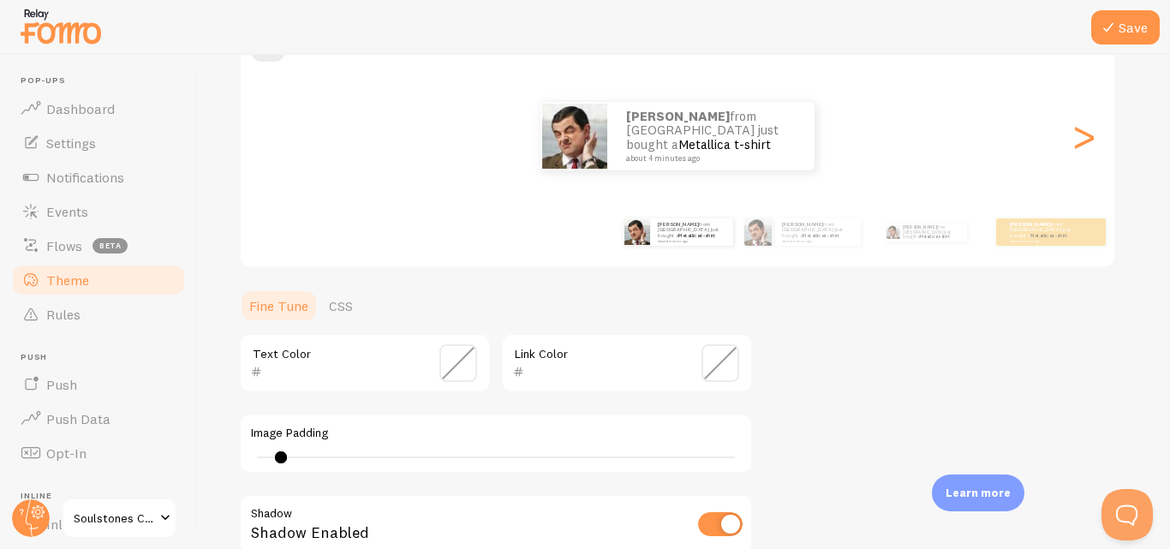
scroll to position [99, 0]
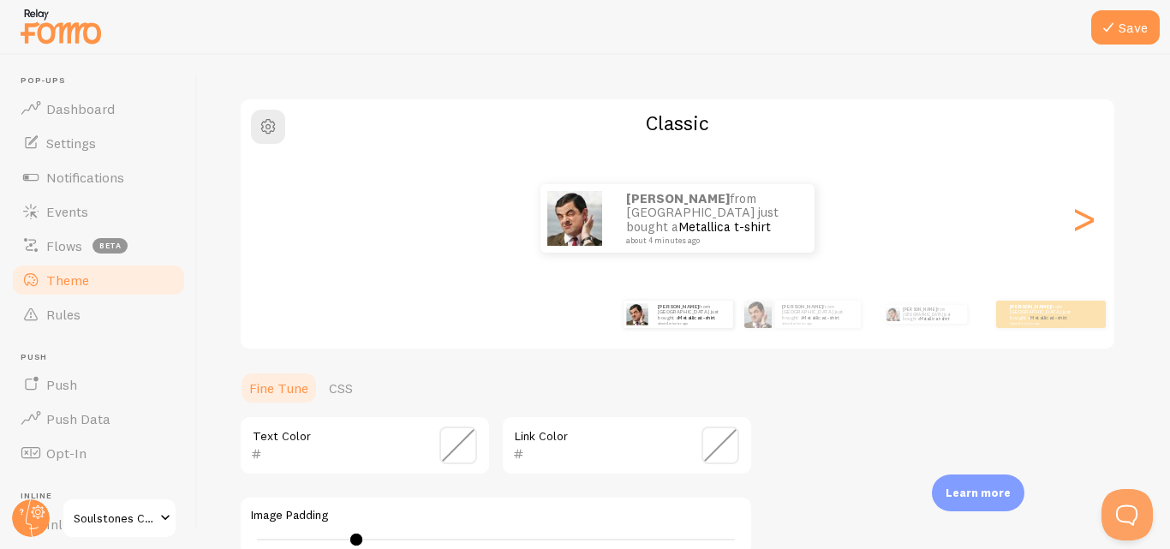
drag, startPoint x: 281, startPoint y: 535, endPoint x: 360, endPoint y: 538, distance: 78.9
click at [360, 538] on div at bounding box center [356, 540] width 12 height 12
click at [846, 427] on div "Theme Choose a theme for your notifications Classic [PERSON_NAME] from [GEOGRAP…" at bounding box center [684, 403] width 890 height 813
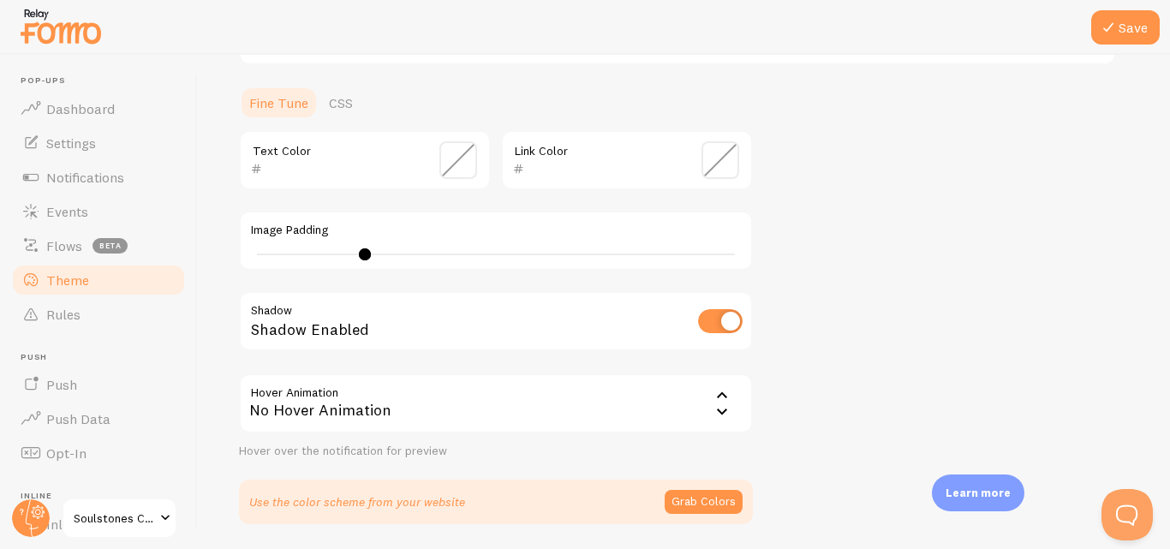
scroll to position [442, 0]
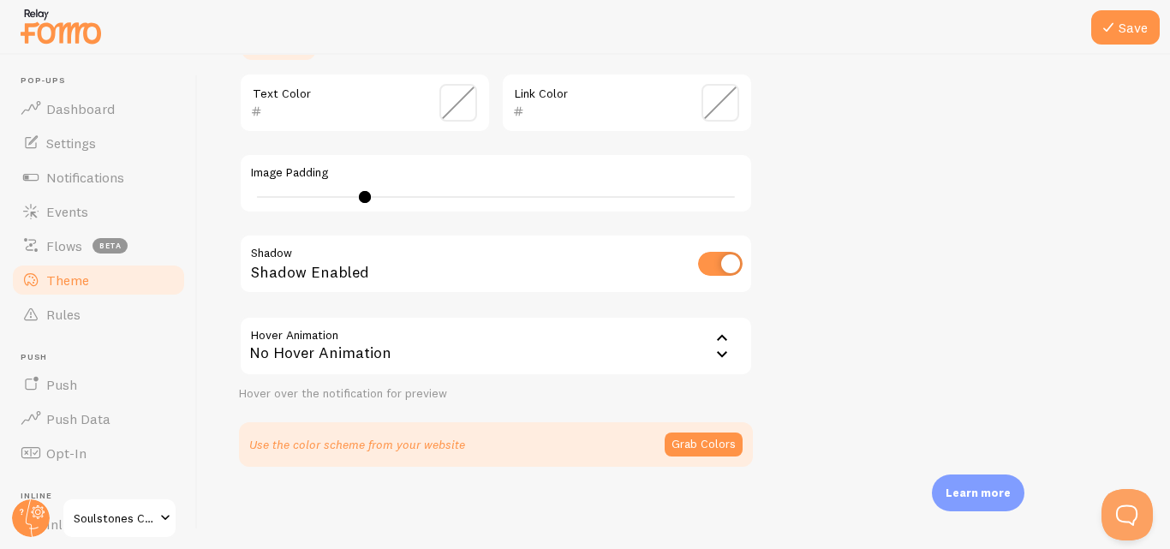
click at [709, 357] on div "No Hover Animation" at bounding box center [496, 346] width 514 height 60
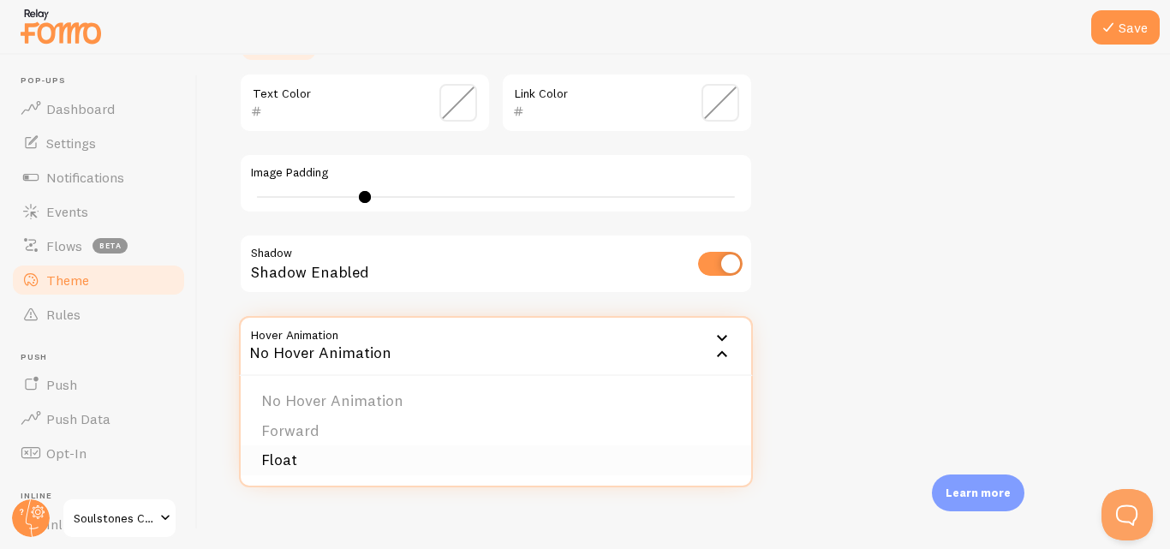
click at [292, 462] on li "Float" at bounding box center [496, 461] width 511 height 30
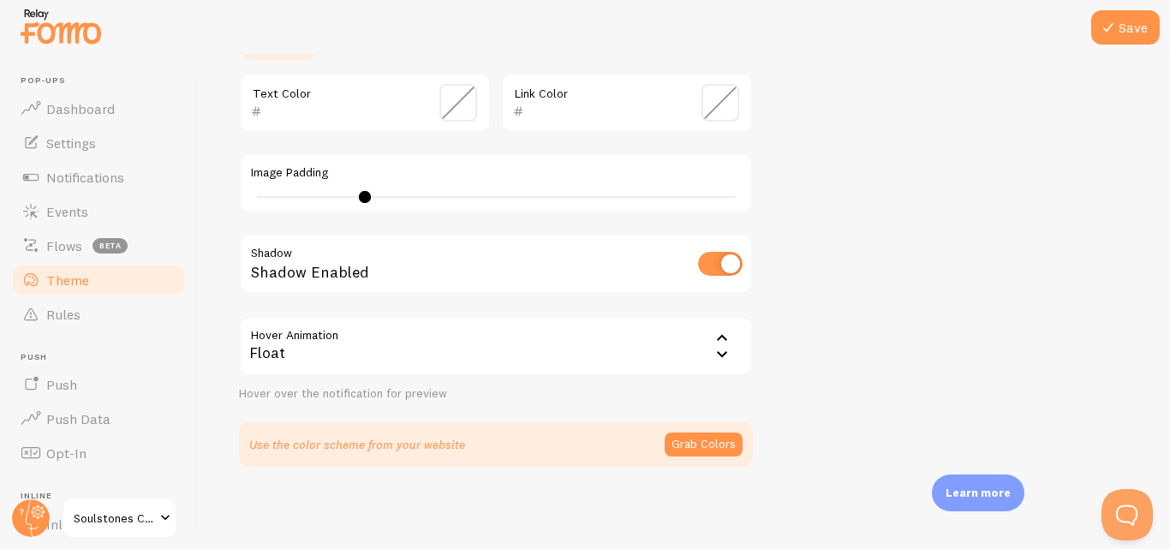
click at [839, 358] on div "Theme Choose a theme for your notifications Classic [PERSON_NAME] from [GEOGRAP…" at bounding box center [684, 60] width 890 height 813
click at [682, 446] on button "Grab Colors" at bounding box center [704, 445] width 78 height 24
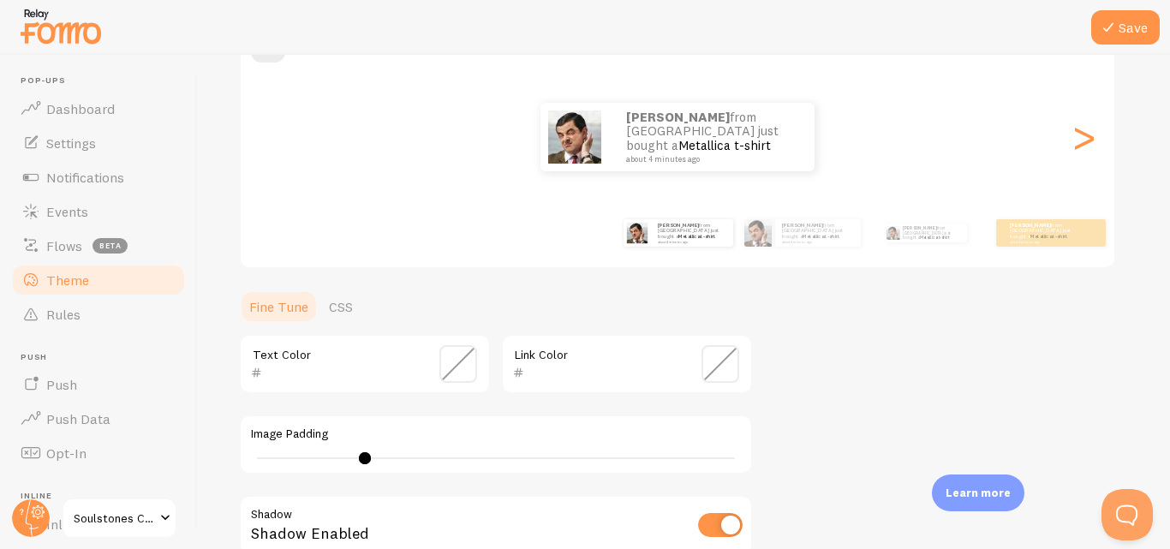
scroll to position [178, 0]
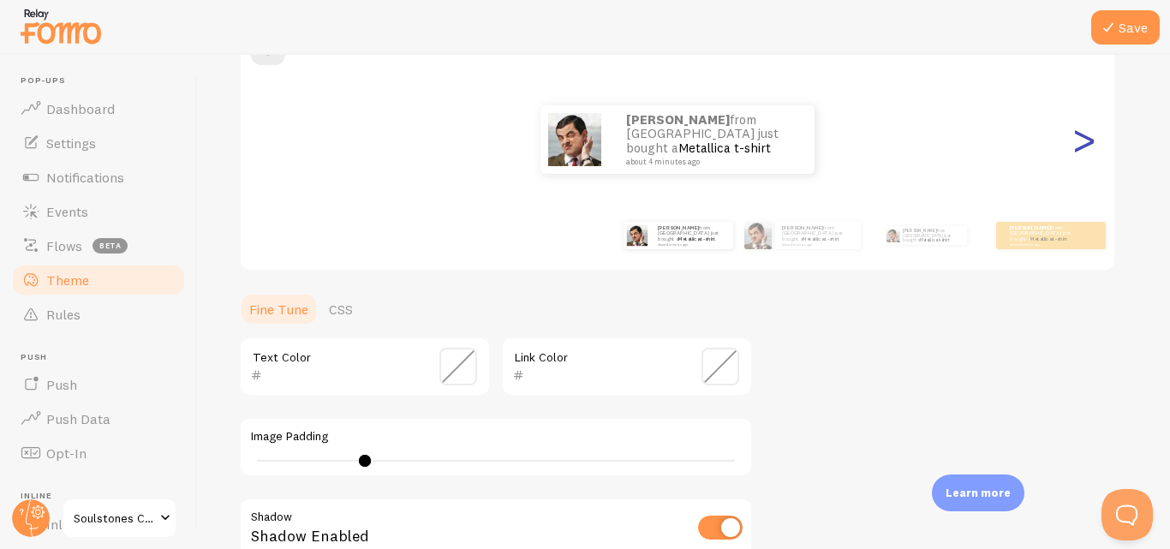
click at [1079, 154] on div ">" at bounding box center [1083, 139] width 21 height 123
type input "0"
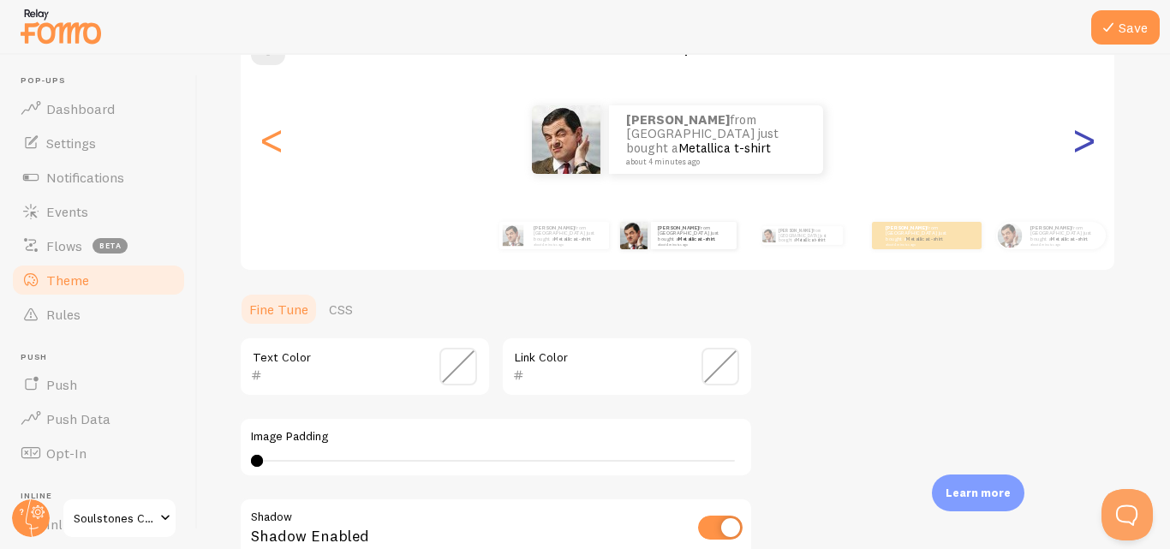
click at [1079, 152] on div ">" at bounding box center [1083, 139] width 21 height 123
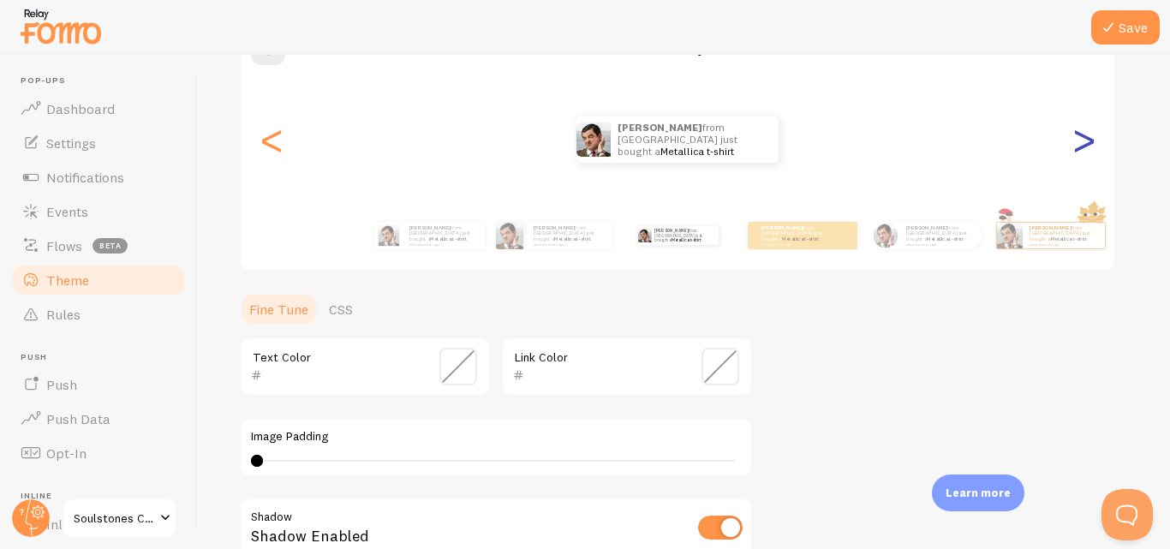
click at [1079, 152] on div ">" at bounding box center [1083, 139] width 21 height 123
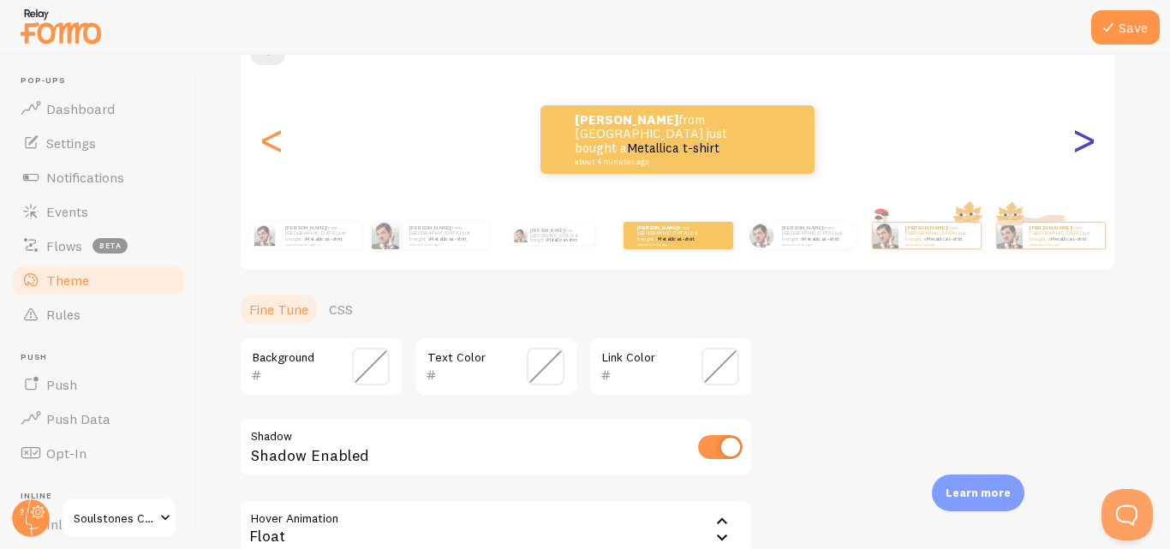
click at [1079, 152] on div ">" at bounding box center [1083, 139] width 21 height 123
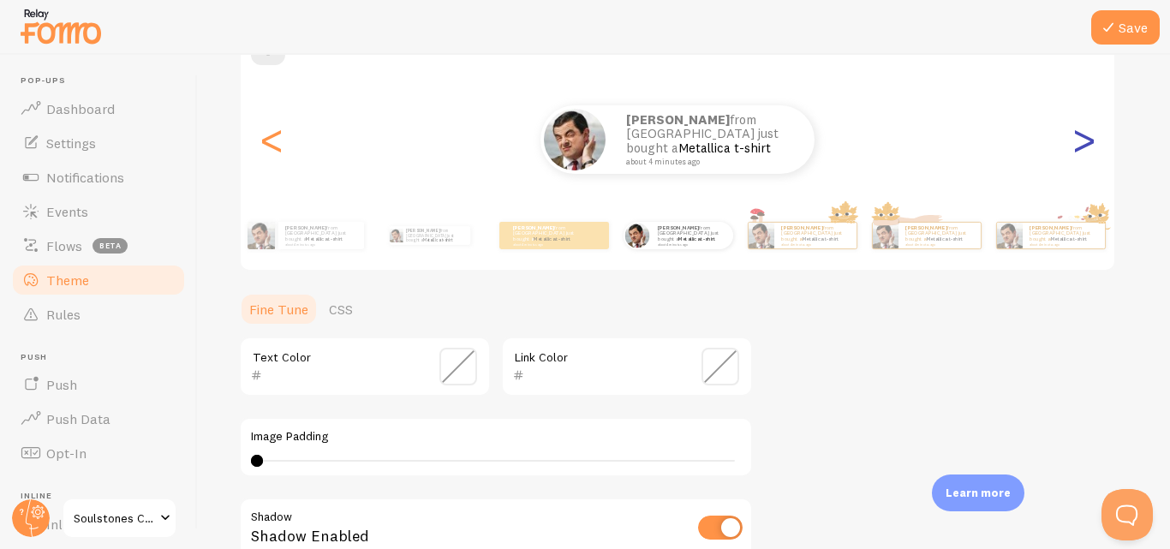
click at [1079, 152] on div ">" at bounding box center [1083, 139] width 21 height 123
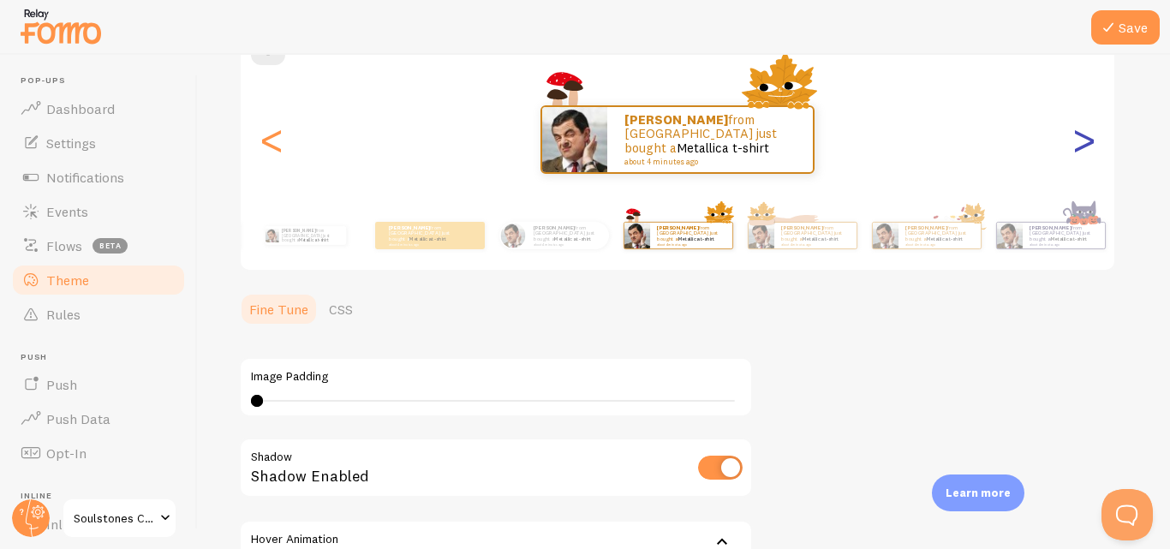
click at [1079, 152] on div ">" at bounding box center [1083, 139] width 21 height 123
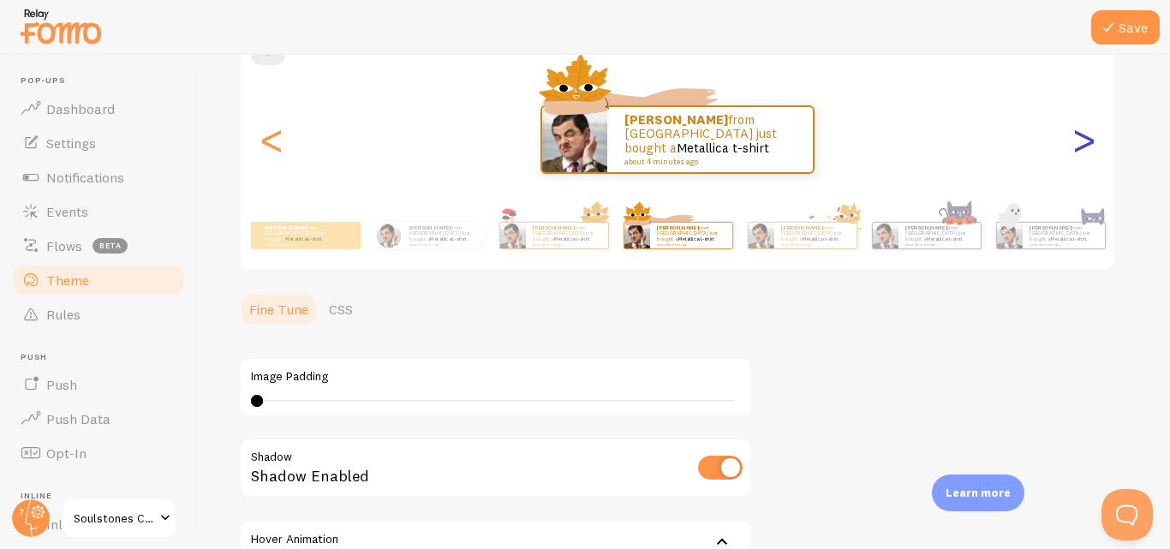
click at [1079, 152] on div ">" at bounding box center [1083, 139] width 21 height 123
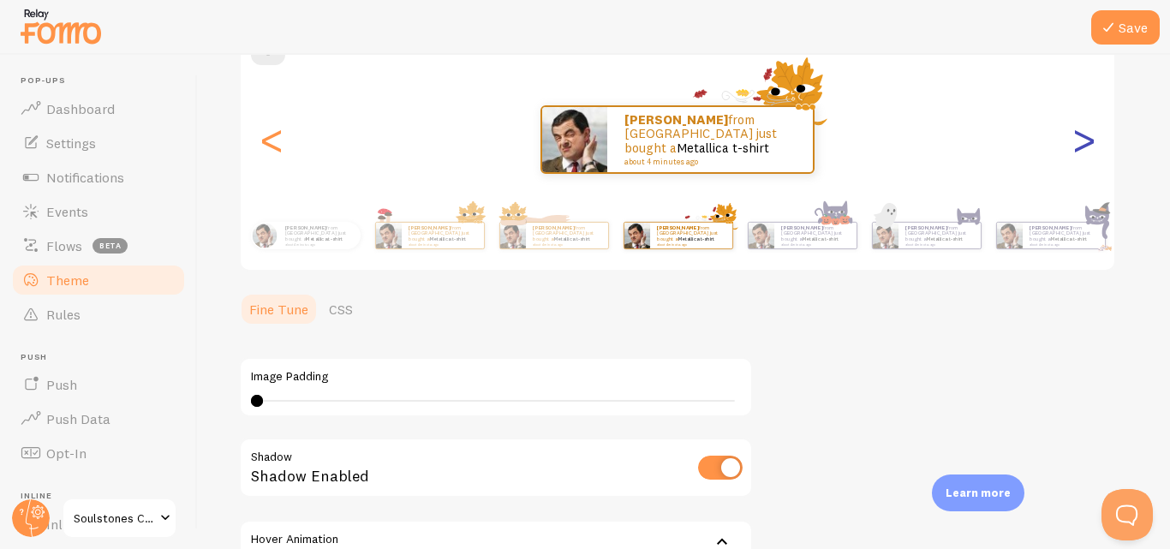
click at [1086, 142] on div ">" at bounding box center [1083, 139] width 21 height 123
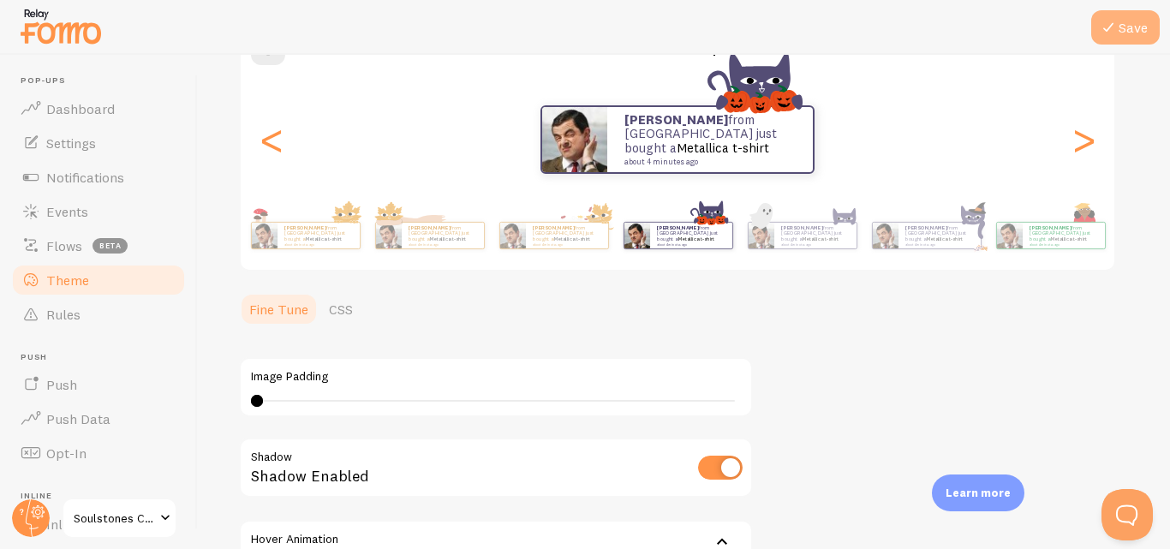
click at [1132, 33] on button "Save" at bounding box center [1125, 27] width 69 height 34
click at [1082, 153] on div ">" at bounding box center [1083, 139] width 21 height 123
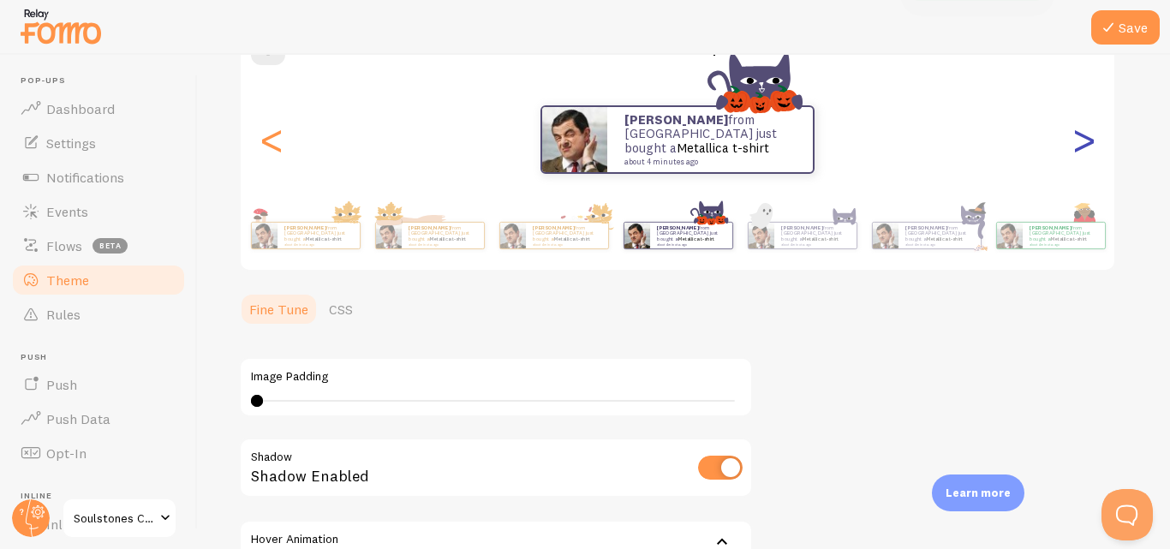
click at [1082, 153] on div ">" at bounding box center [1083, 139] width 21 height 123
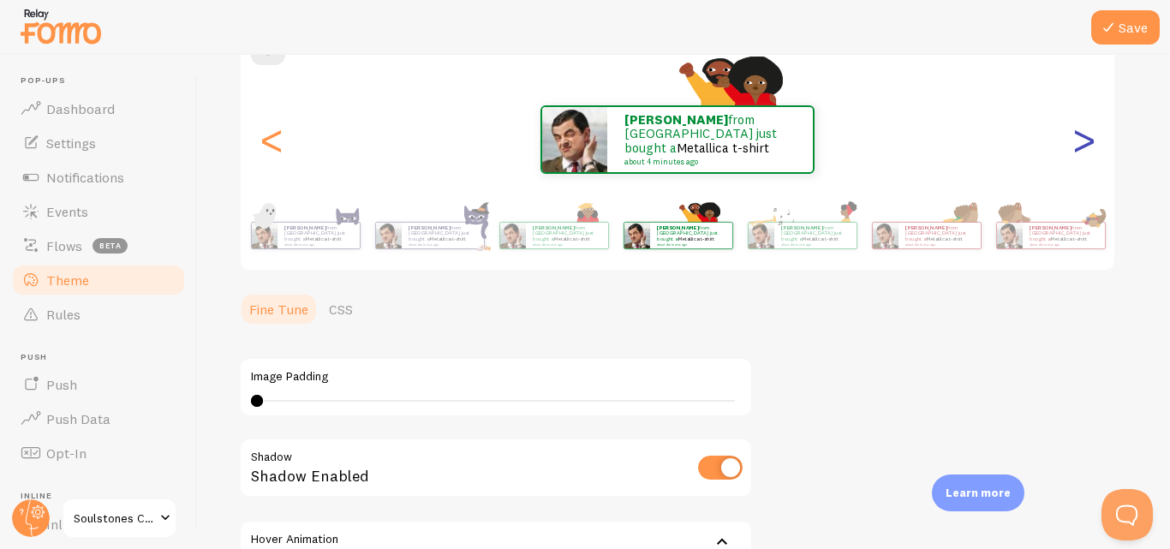
click at [1082, 153] on div ">" at bounding box center [1083, 139] width 21 height 123
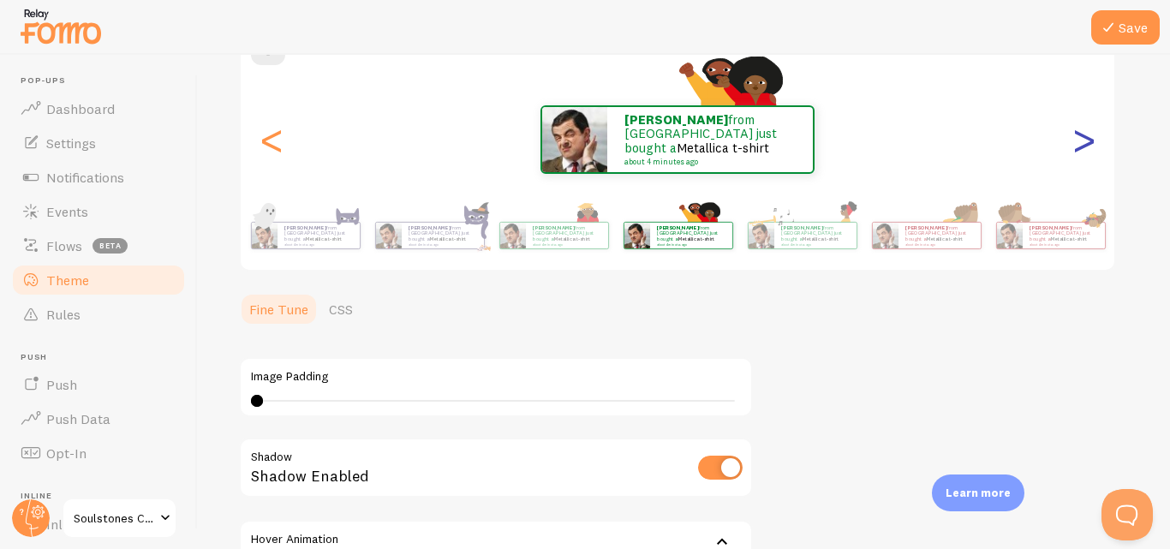
click at [1082, 153] on div ">" at bounding box center [1083, 139] width 21 height 123
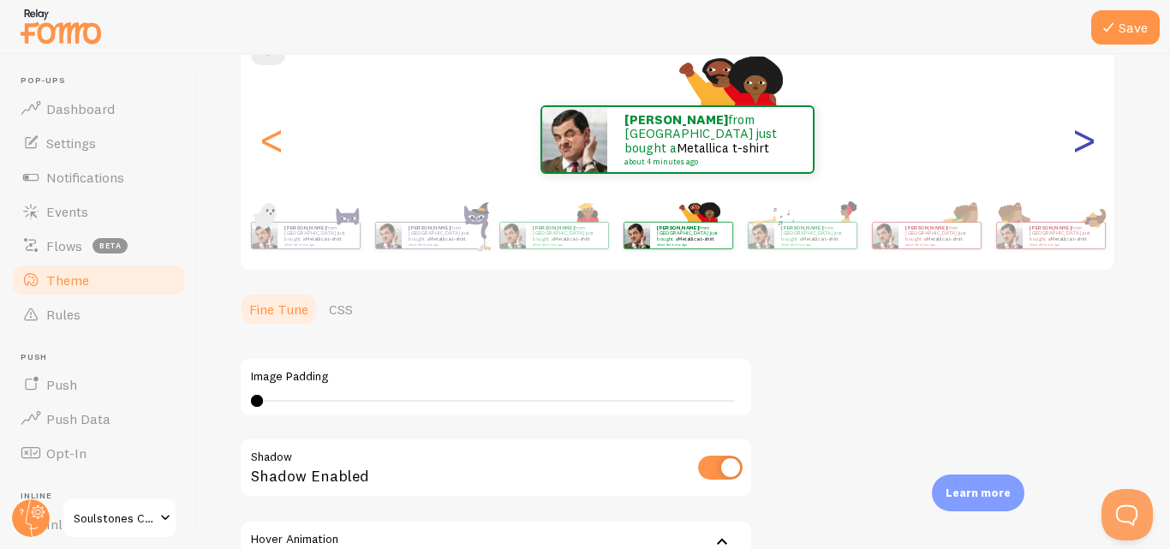
click at [1082, 153] on div ">" at bounding box center [1083, 139] width 21 height 123
click at [261, 149] on div "<" at bounding box center [271, 139] width 21 height 123
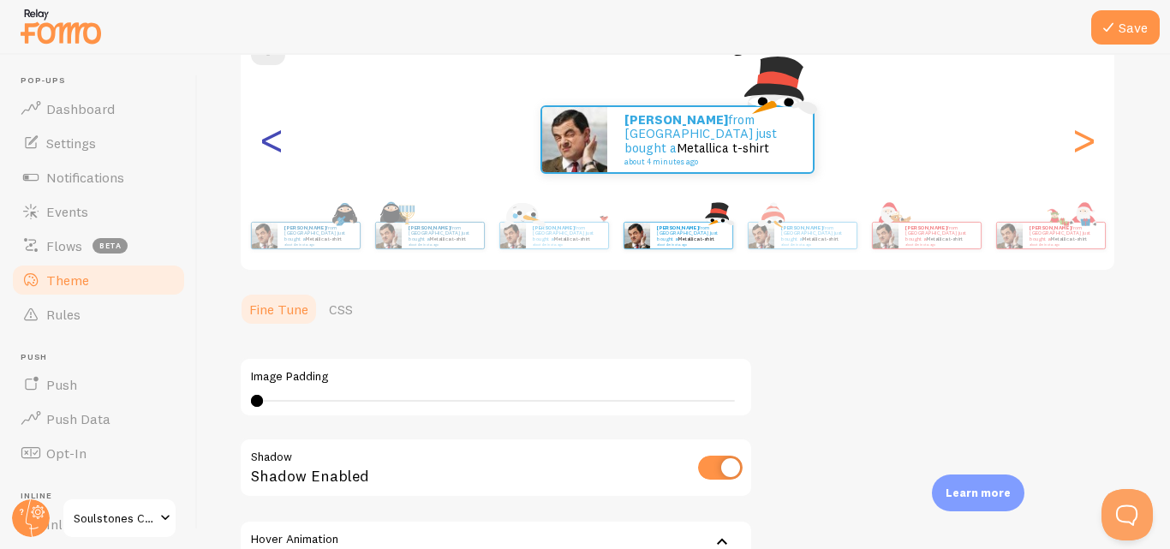
click at [261, 147] on div "<" at bounding box center [271, 139] width 21 height 123
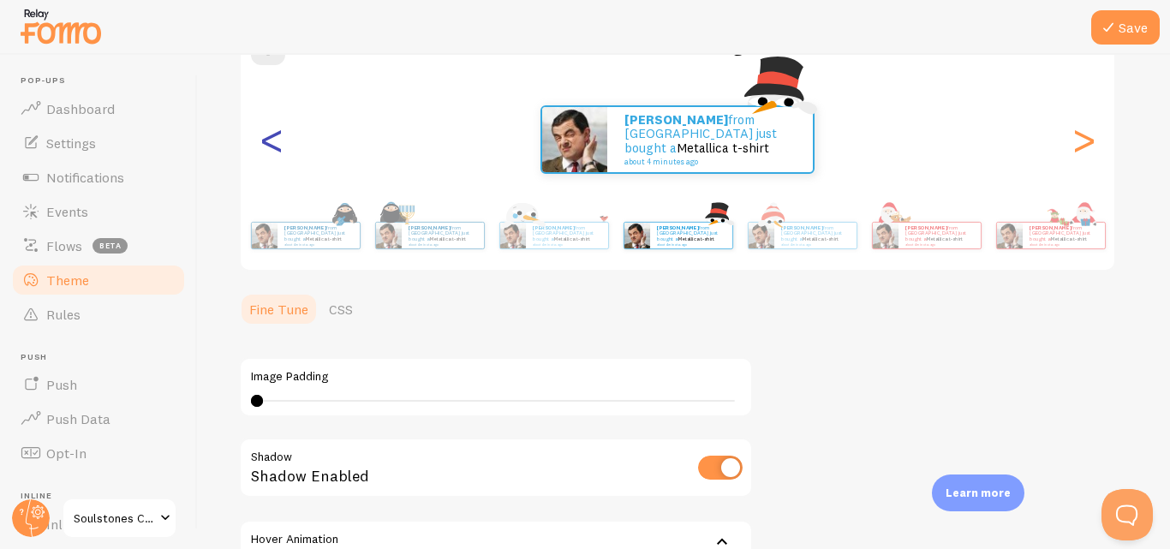
click at [261, 147] on div "<" at bounding box center [271, 139] width 21 height 123
click at [267, 145] on div "<" at bounding box center [271, 139] width 21 height 123
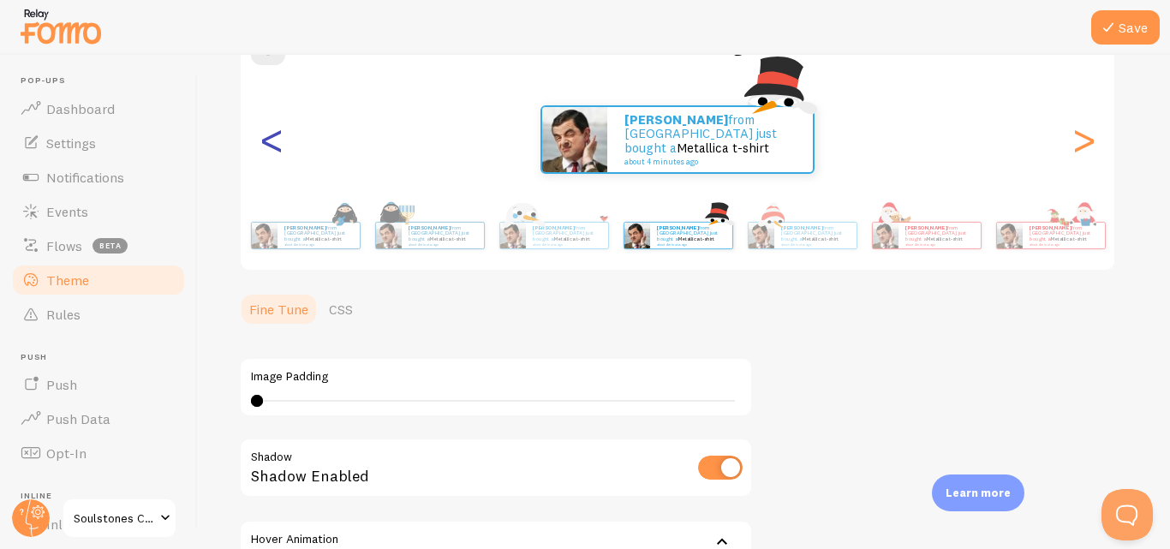
click at [267, 145] on div "<" at bounding box center [271, 139] width 21 height 123
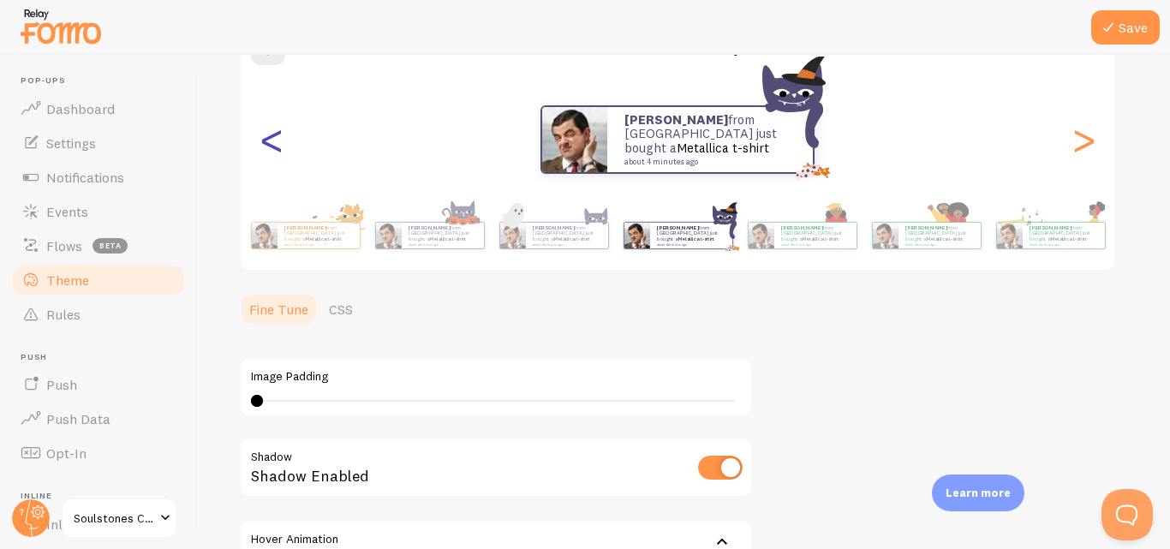
click at [267, 145] on div "<" at bounding box center [271, 139] width 21 height 123
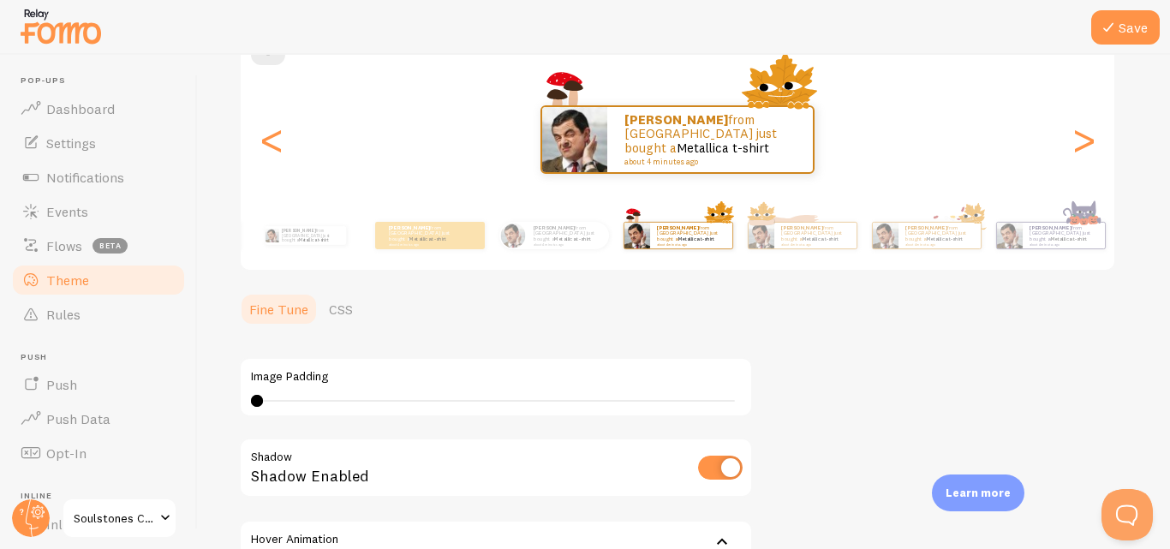
click at [1017, 284] on div "Theme Choose a theme for your notifications Fall: Nature [PERSON_NAME] from [GE…" at bounding box center [684, 291] width 890 height 746
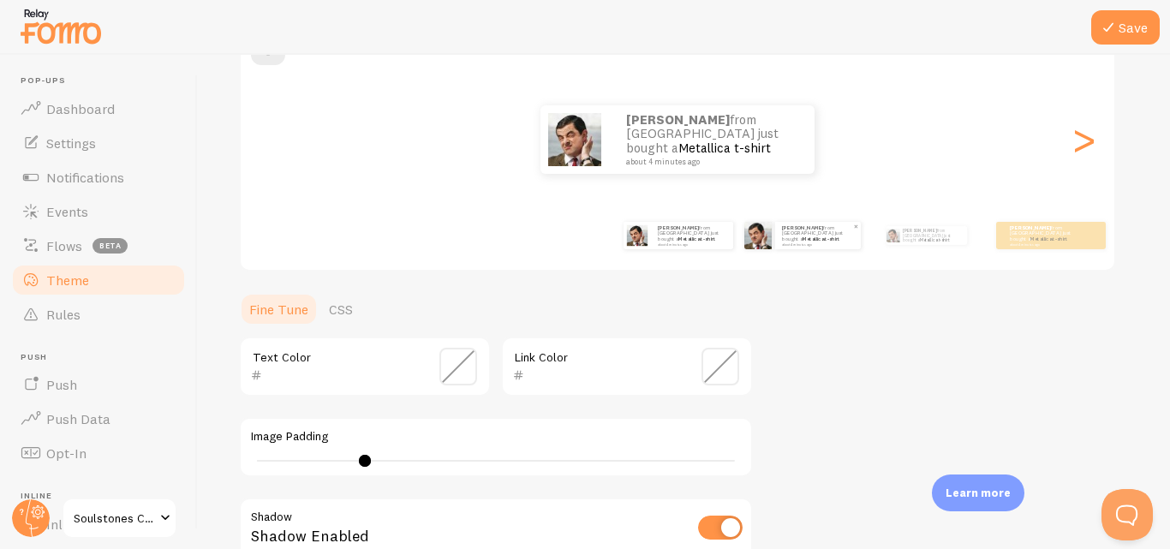
click at [815, 247] on div "[PERSON_NAME] from [GEOGRAPHIC_DATA] just bought a Metallica t-shirt about 4 mi…" at bounding box center [818, 235] width 86 height 27
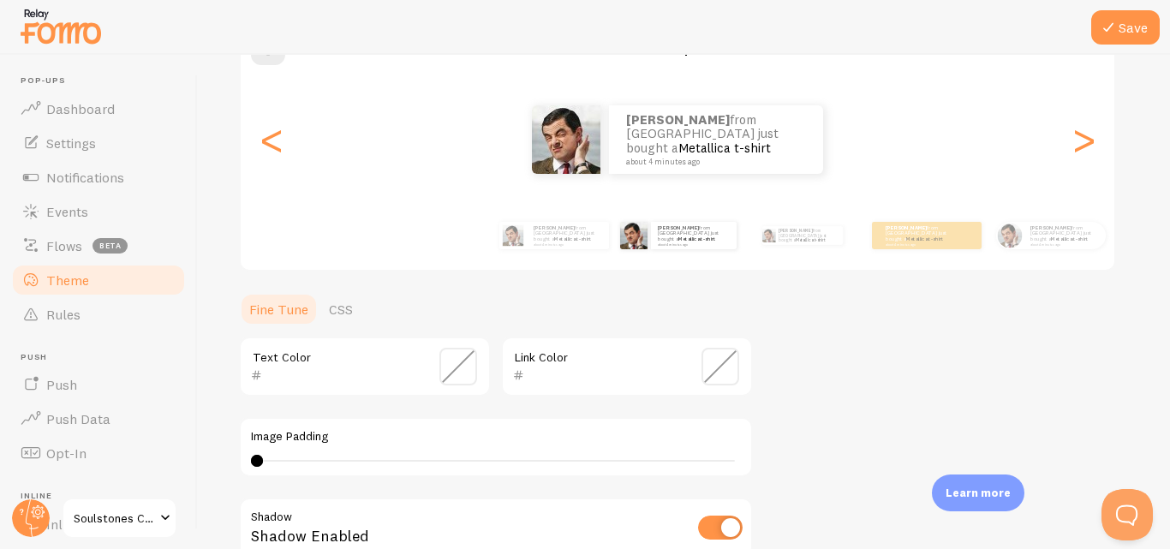
click at [564, 248] on div "[PERSON_NAME] from [GEOGRAPHIC_DATA] just bought a Metallica t-shirt about 4 mi…" at bounding box center [568, 235] width 82 height 27
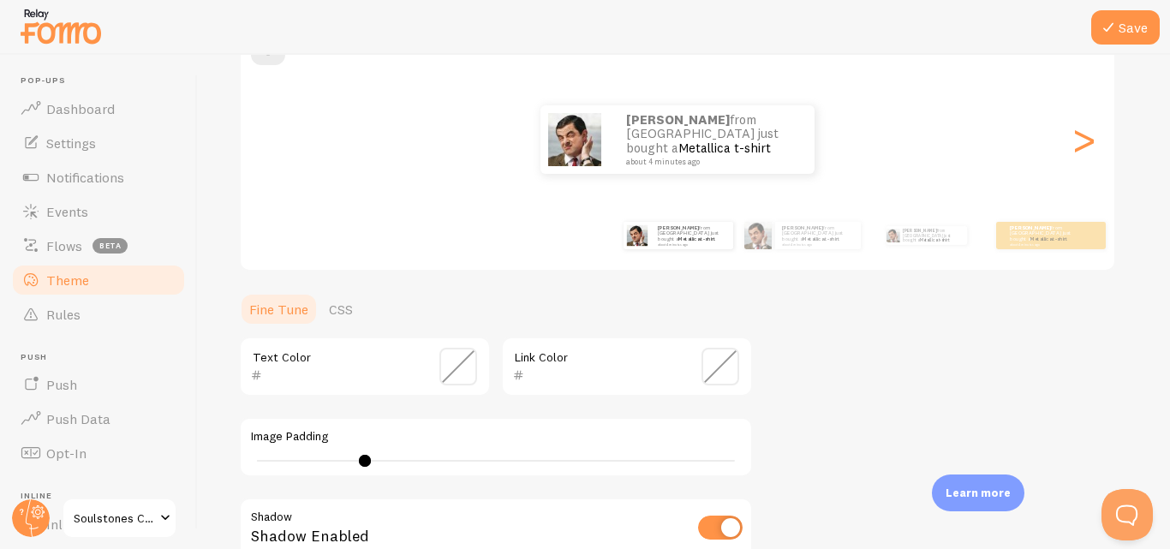
type input "9"
click at [1125, 29] on button "Save" at bounding box center [1125, 27] width 69 height 34
click at [1144, 33] on button "Save" at bounding box center [1125, 27] width 69 height 34
